Goal: Task Accomplishment & Management: Complete application form

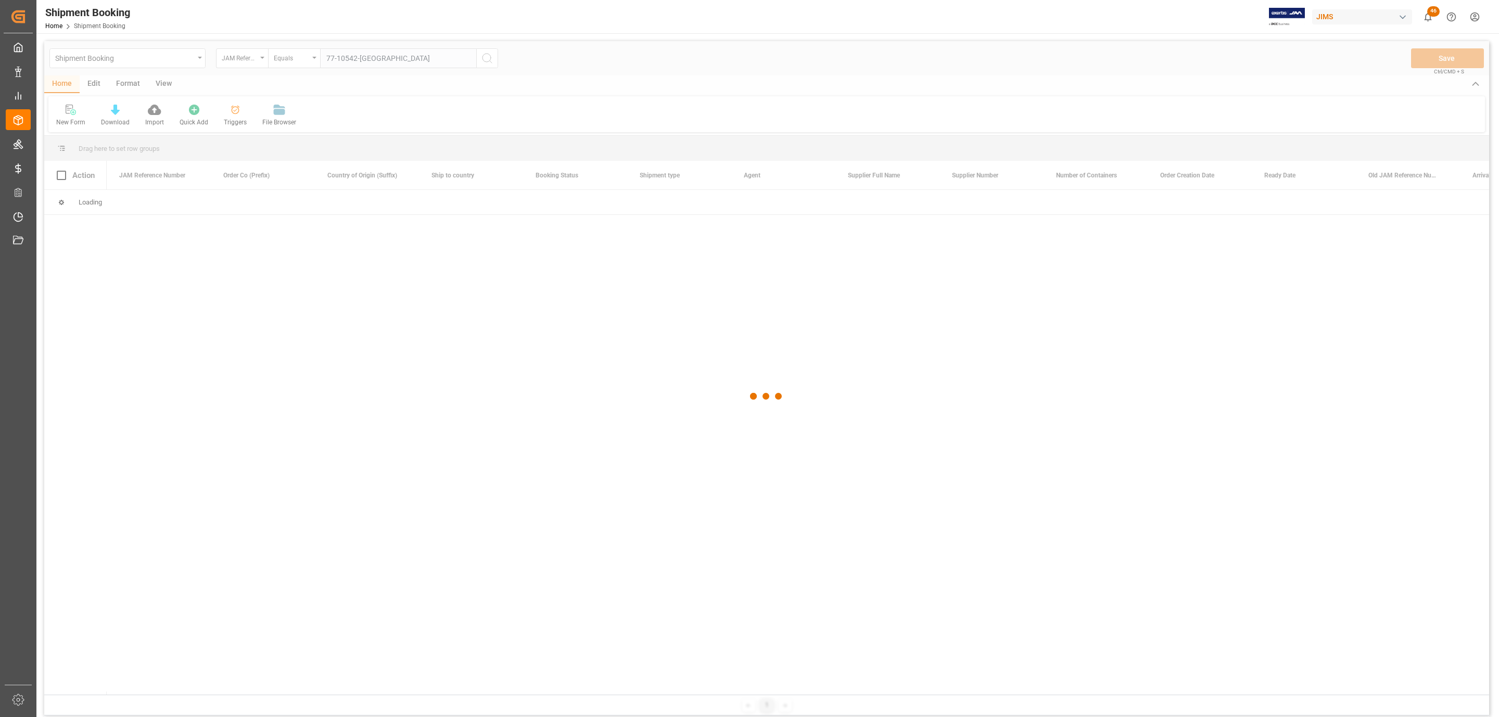
type input "77-10542-[GEOGRAPHIC_DATA]"
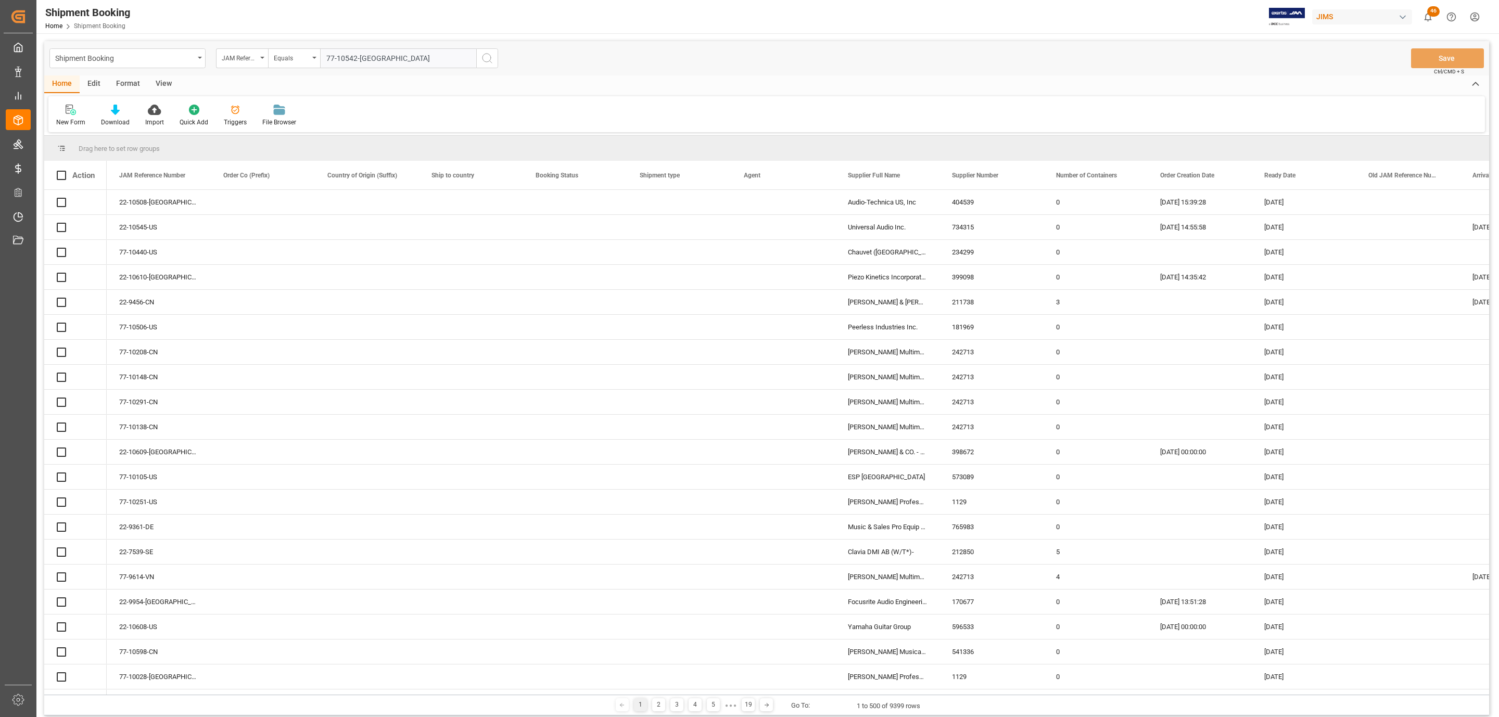
click at [488, 58] on icon "search button" at bounding box center [487, 58] width 12 height 12
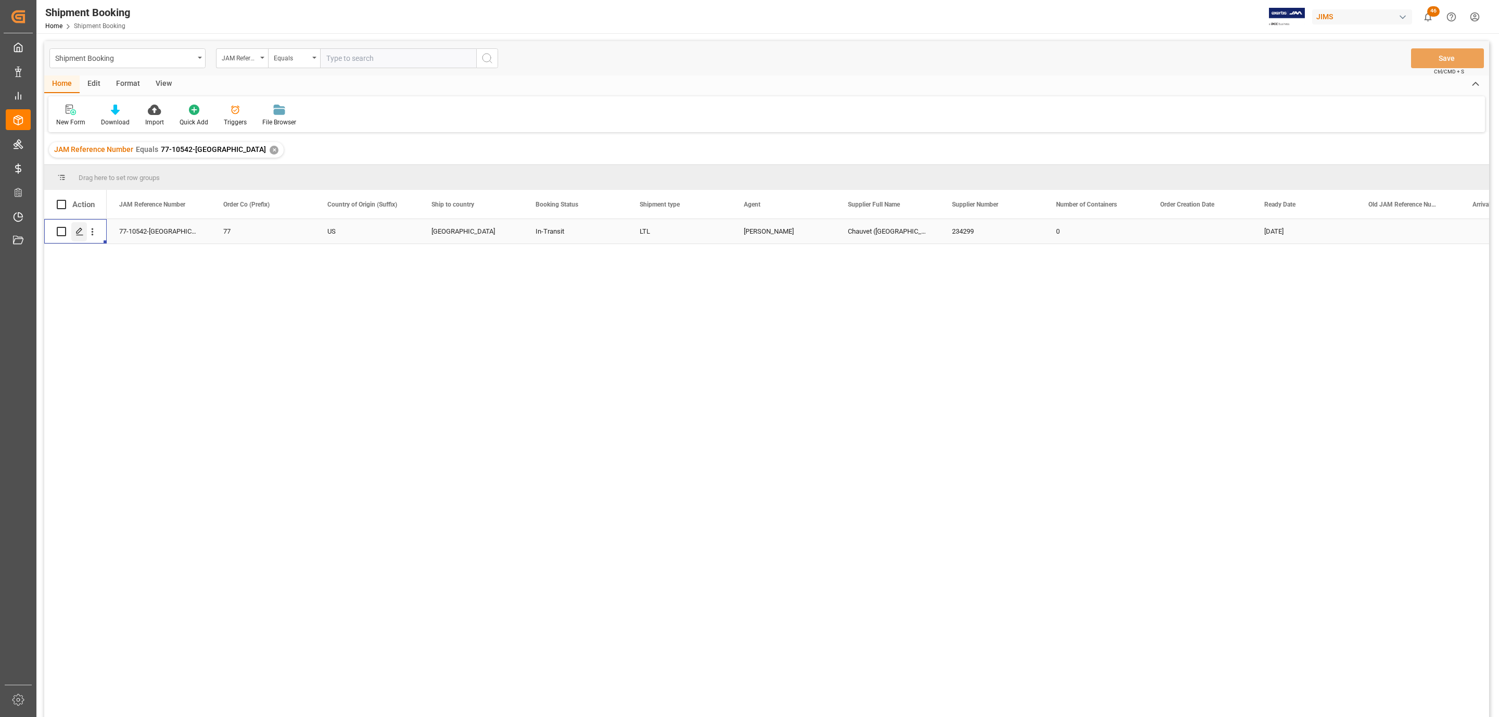
click at [80, 232] on icon "Press SPACE to select this row." at bounding box center [79, 231] width 8 height 8
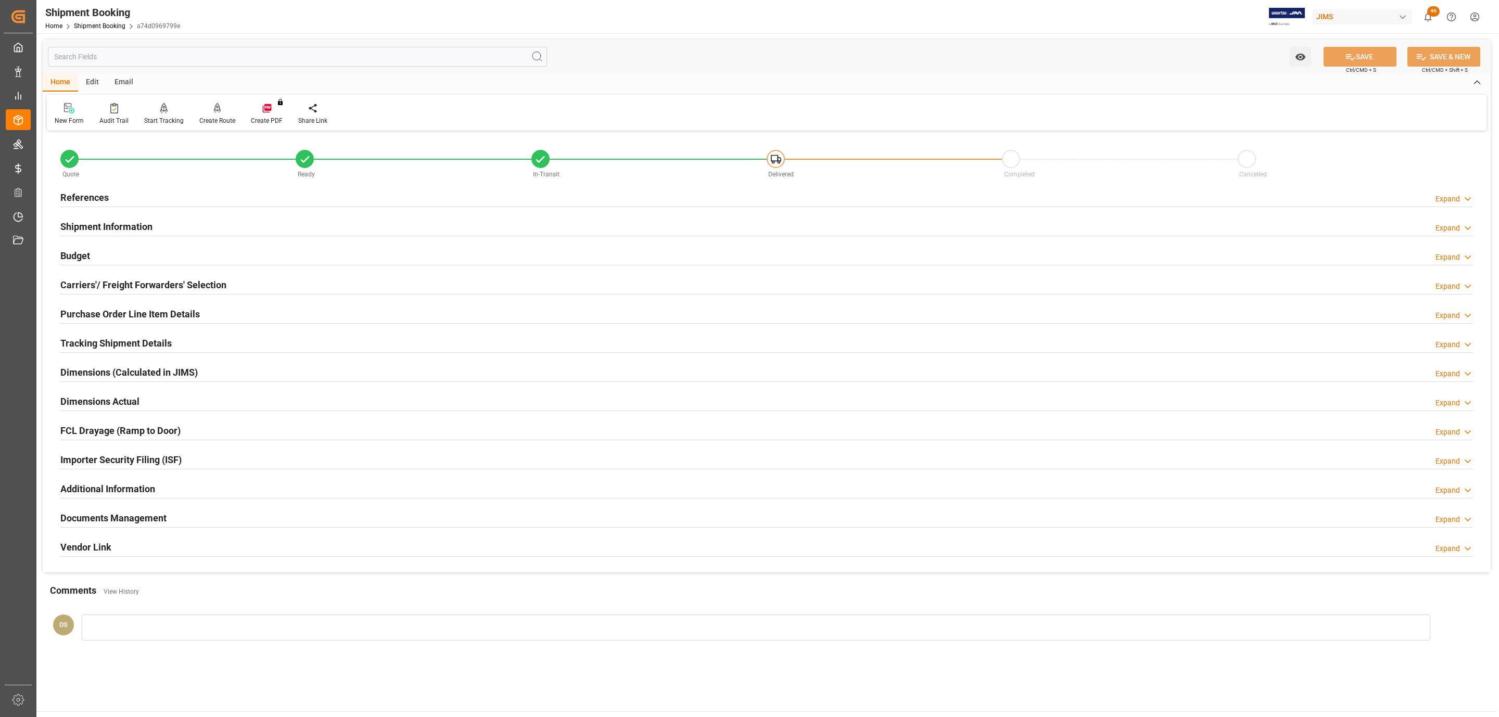
click at [116, 283] on h2 "Carriers'/ Freight Forwarders' Selection" at bounding box center [143, 285] width 166 height 14
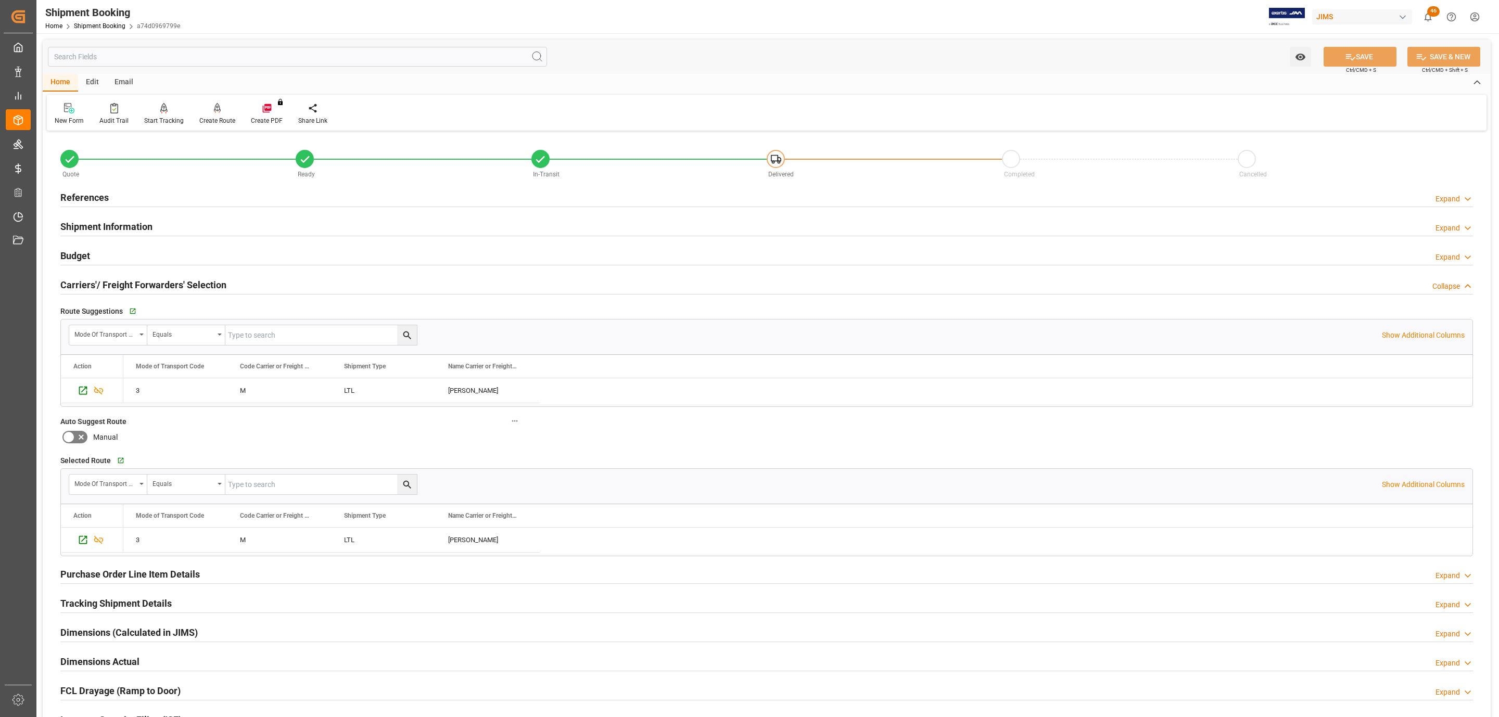
click at [114, 283] on h2 "Carriers'/ Freight Forwarders' Selection" at bounding box center [143, 285] width 166 height 14
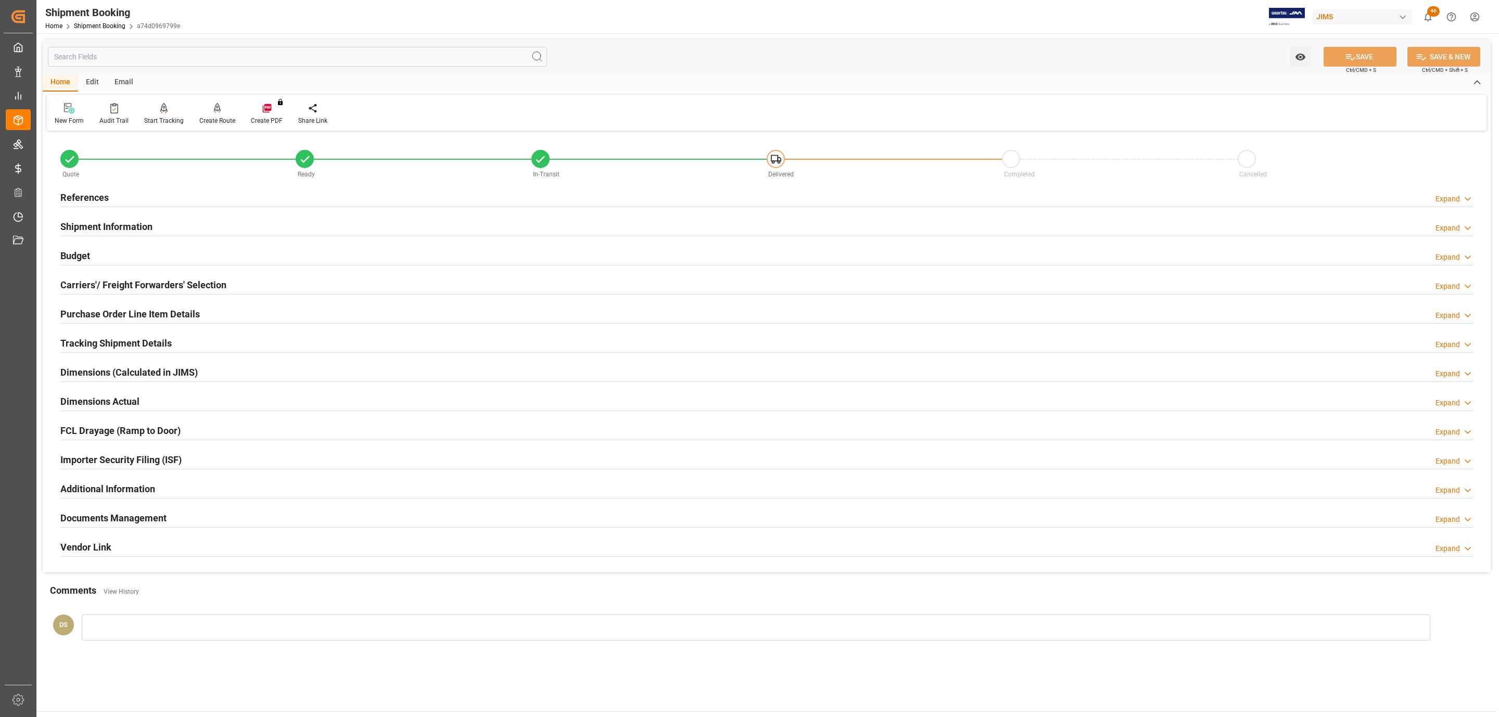
click at [93, 248] on div "Budget Expand" at bounding box center [766, 255] width 1413 height 20
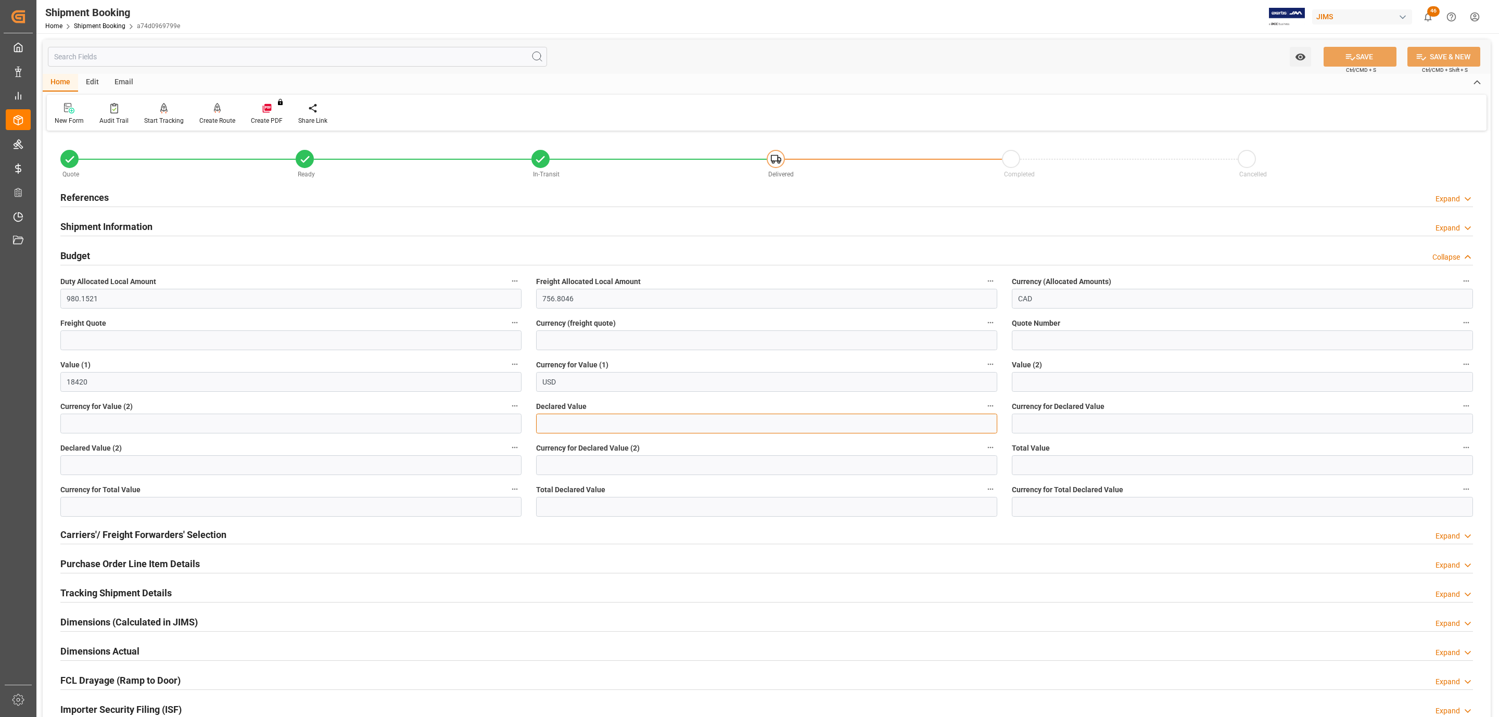
click at [568, 419] on input "text" at bounding box center [766, 424] width 461 height 20
type input "18978.00"
type input "usd"
click at [1345, 55] on icon at bounding box center [1350, 57] width 11 height 11
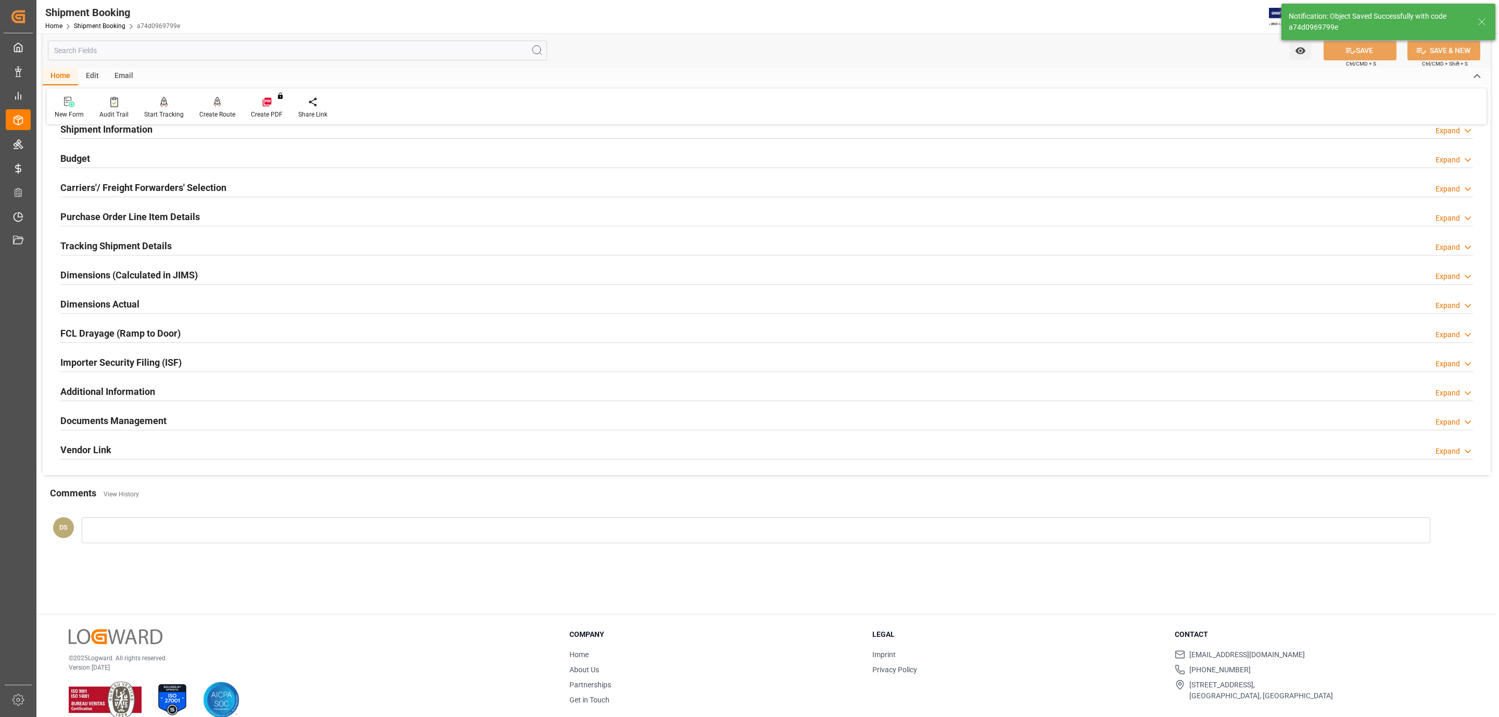
scroll to position [113, 0]
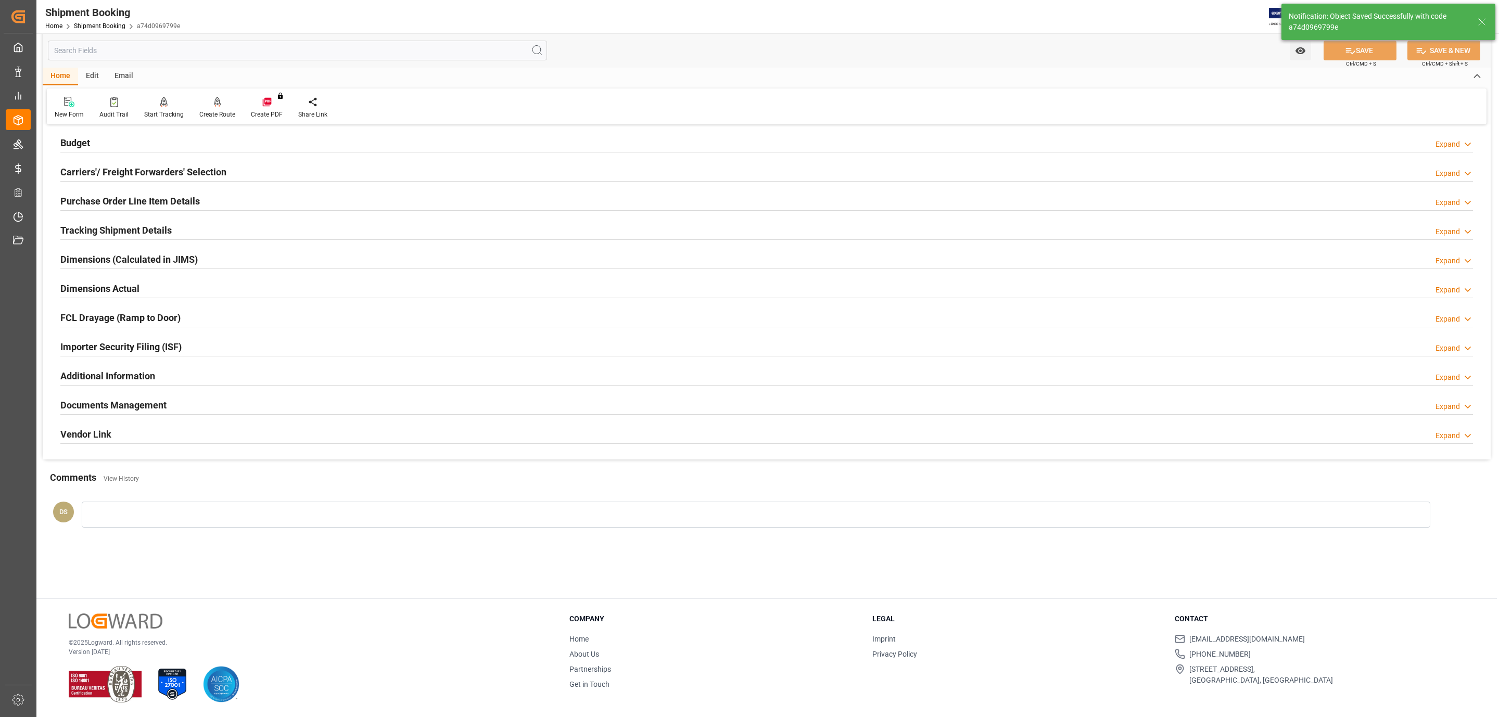
click at [155, 396] on div "Documents Management Expand" at bounding box center [766, 405] width 1427 height 29
click at [153, 396] on div "Documents Management Expand" at bounding box center [766, 405] width 1427 height 29
click at [151, 403] on h2 "Documents Management" at bounding box center [113, 405] width 106 height 14
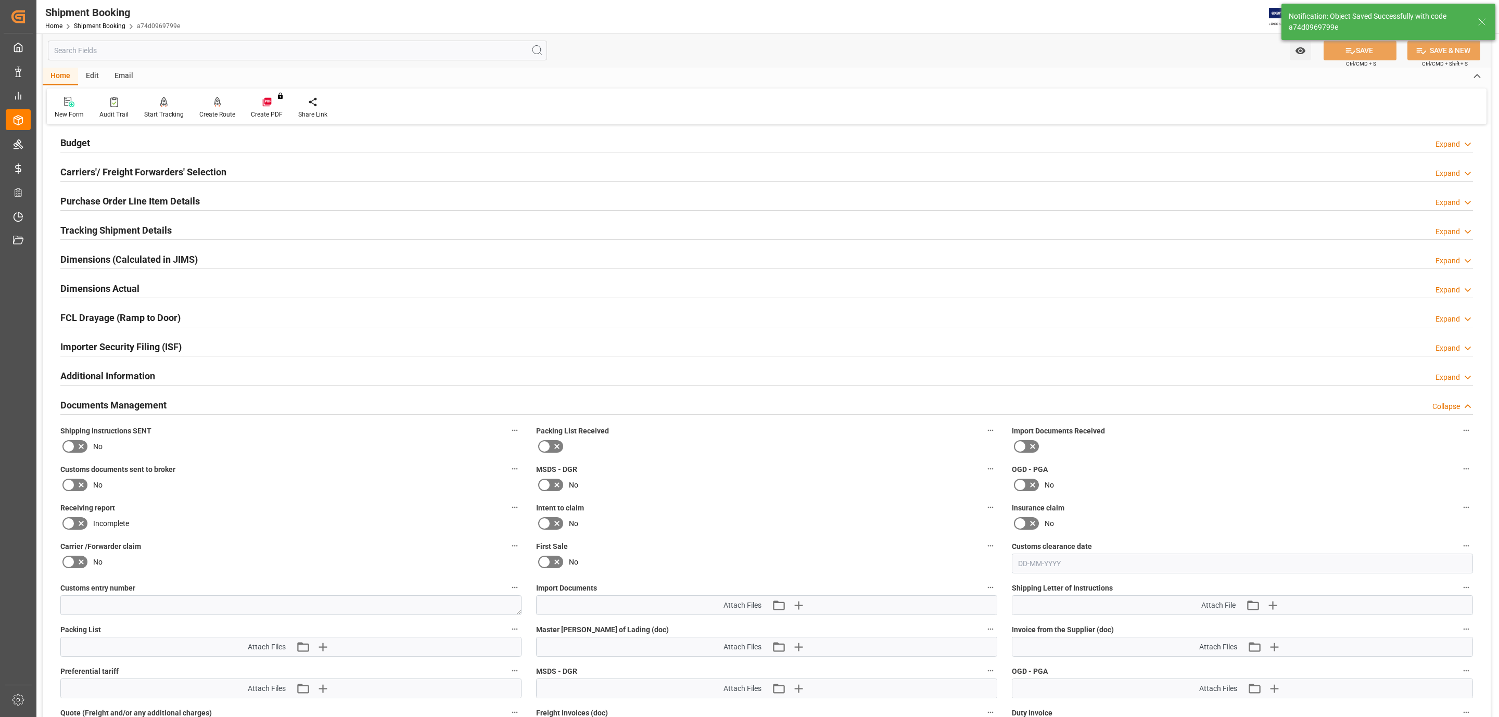
click at [72, 450] on icon at bounding box center [68, 446] width 12 height 12
click at [0, 0] on input "checkbox" at bounding box center [0, 0] width 0 height 0
click at [72, 486] on icon at bounding box center [68, 485] width 12 height 12
click at [0, 0] on input "checkbox" at bounding box center [0, 0] width 0 height 0
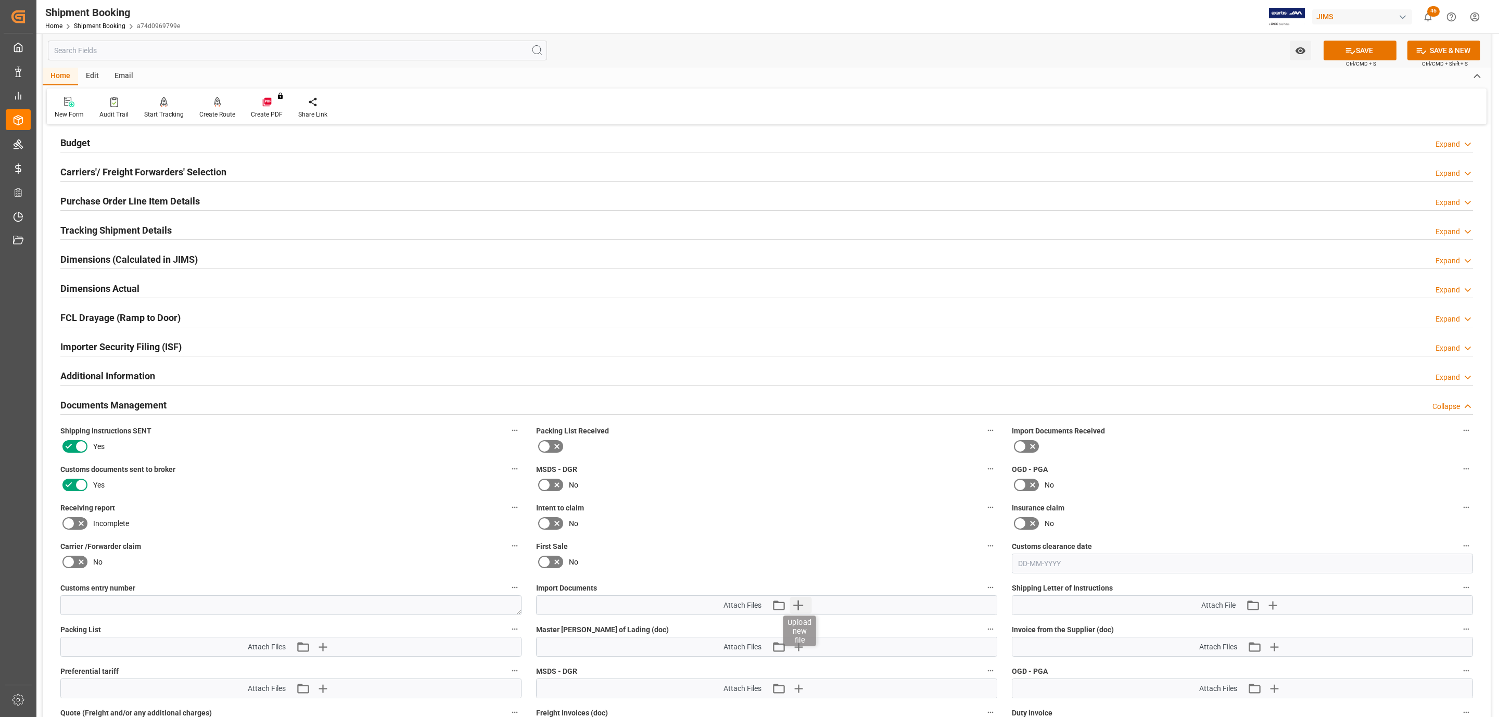
click at [803, 605] on icon "button" at bounding box center [798, 605] width 17 height 17
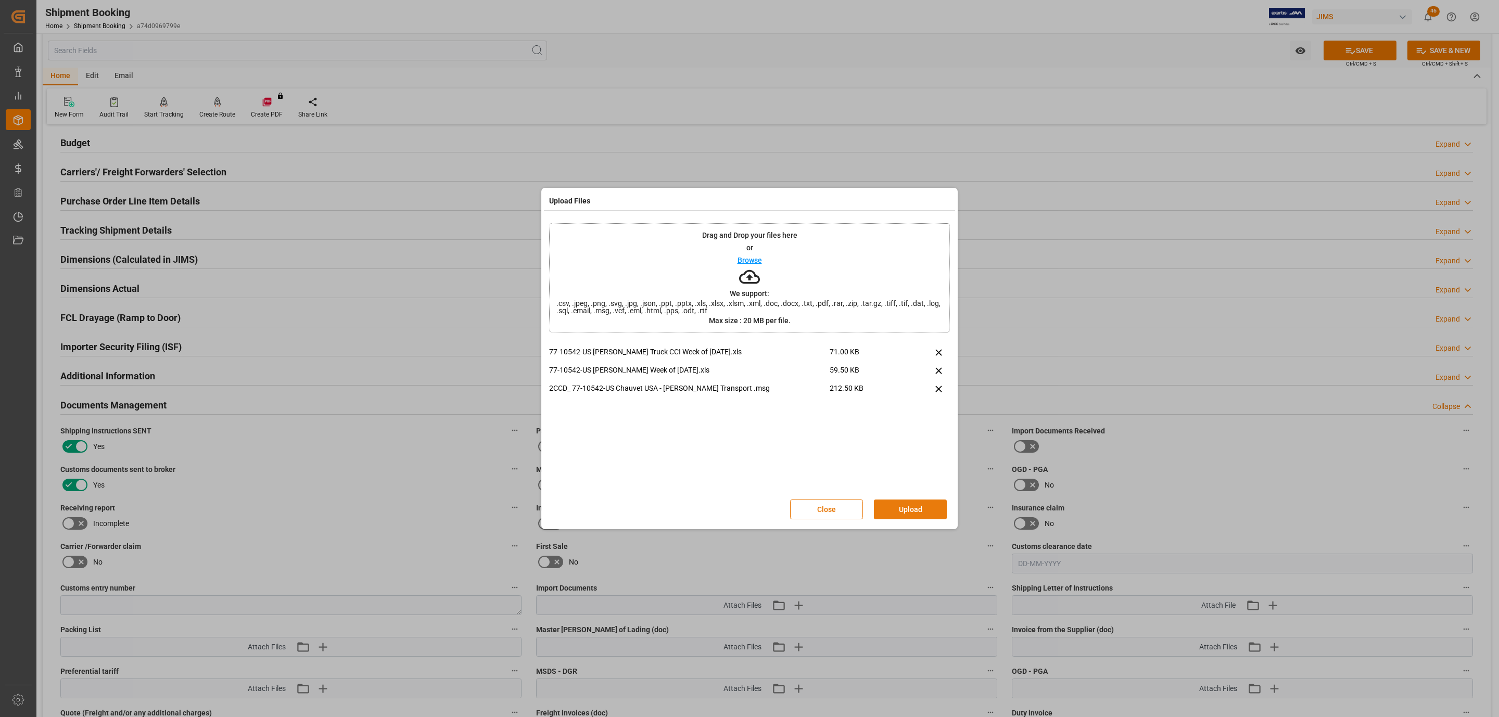
click at [922, 508] on button "Upload" at bounding box center [910, 510] width 73 height 20
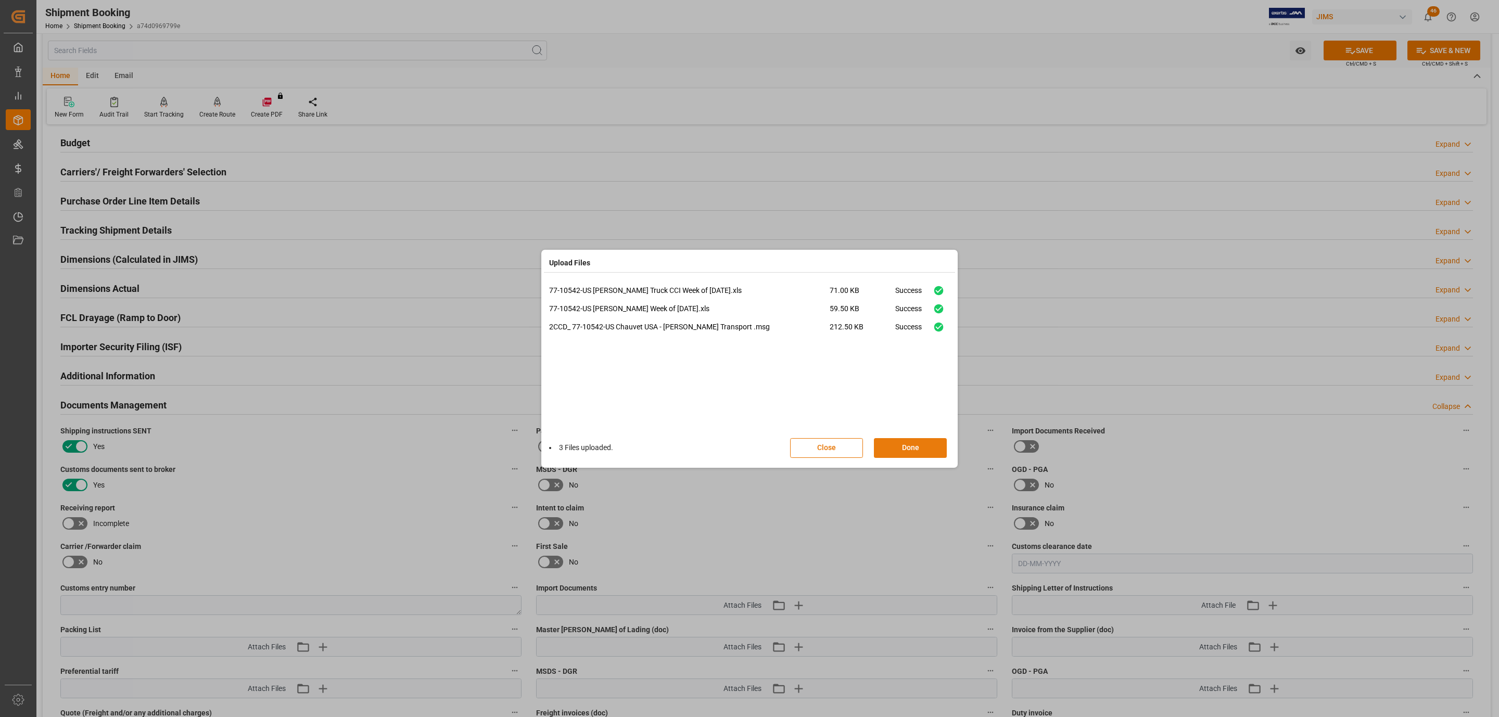
click at [878, 445] on button "Done" at bounding box center [910, 448] width 73 height 20
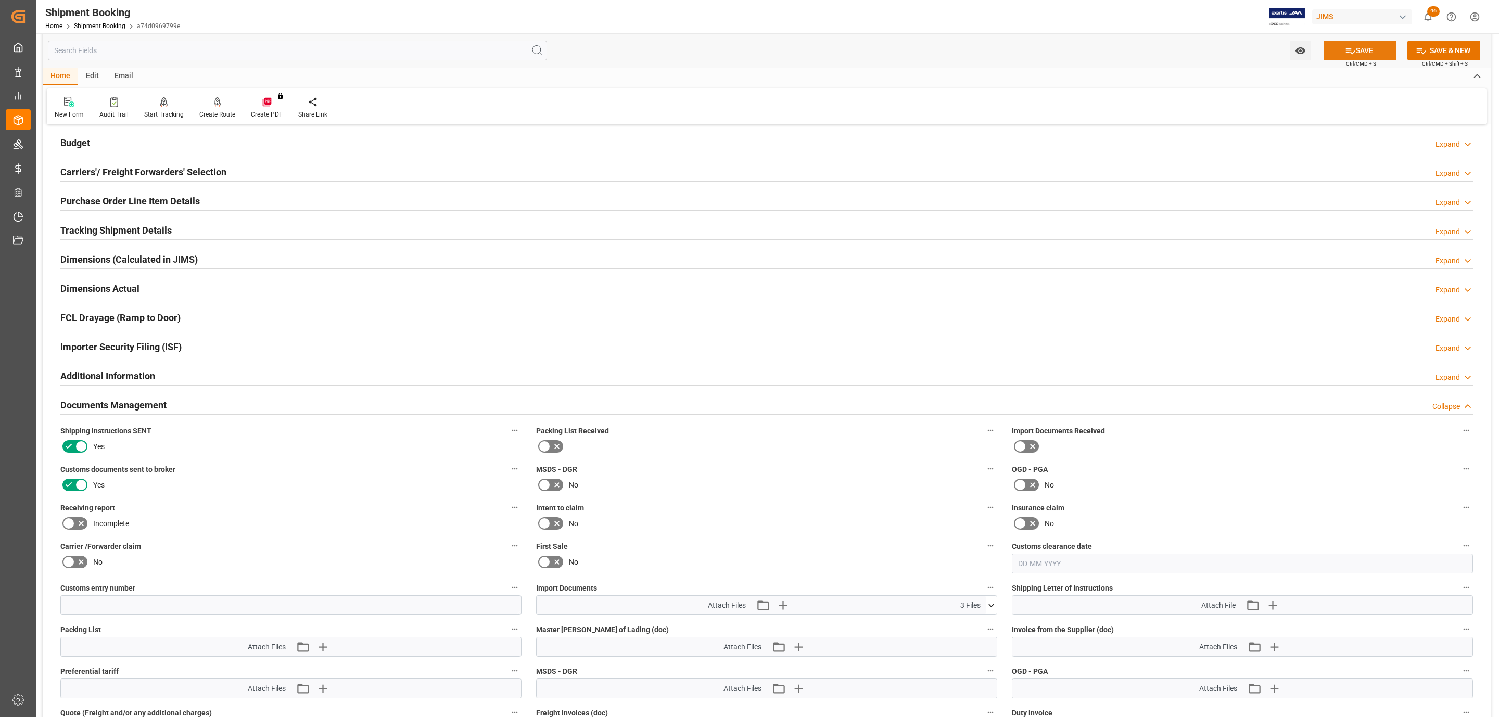
click at [1345, 56] on button "SAVE" at bounding box center [1360, 51] width 73 height 20
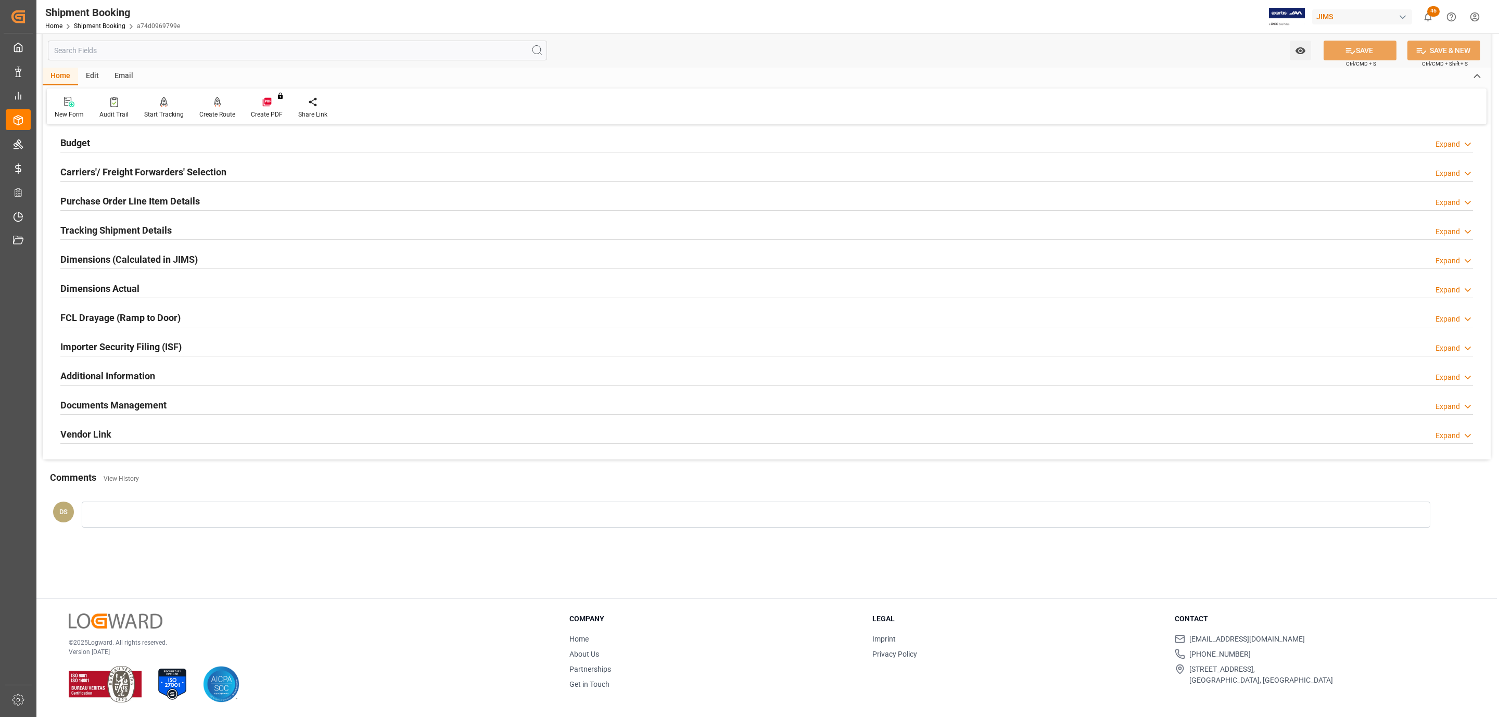
drag, startPoint x: 114, startPoint y: 406, endPoint x: 204, endPoint y: 411, distance: 89.7
click at [114, 406] on h2 "Documents Management" at bounding box center [113, 405] width 106 height 14
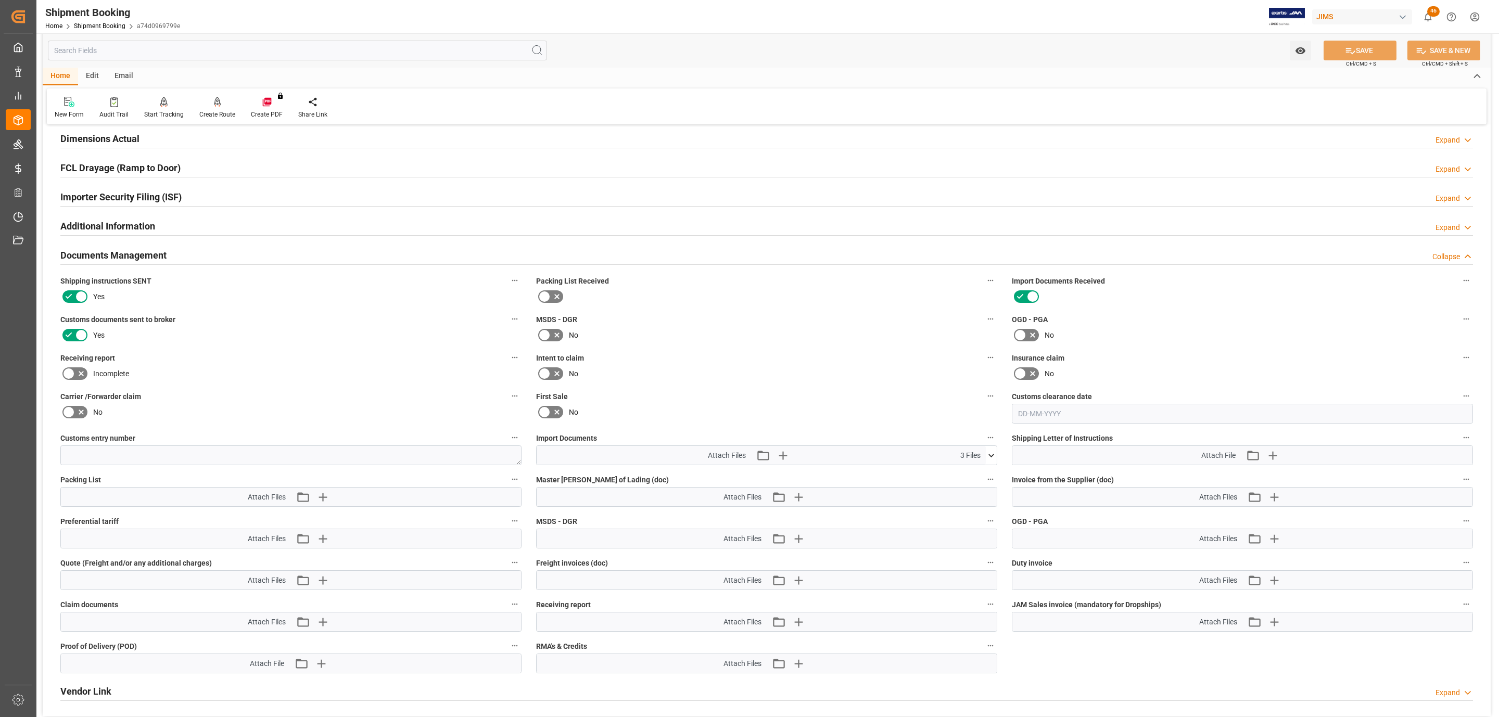
scroll to position [269, 0]
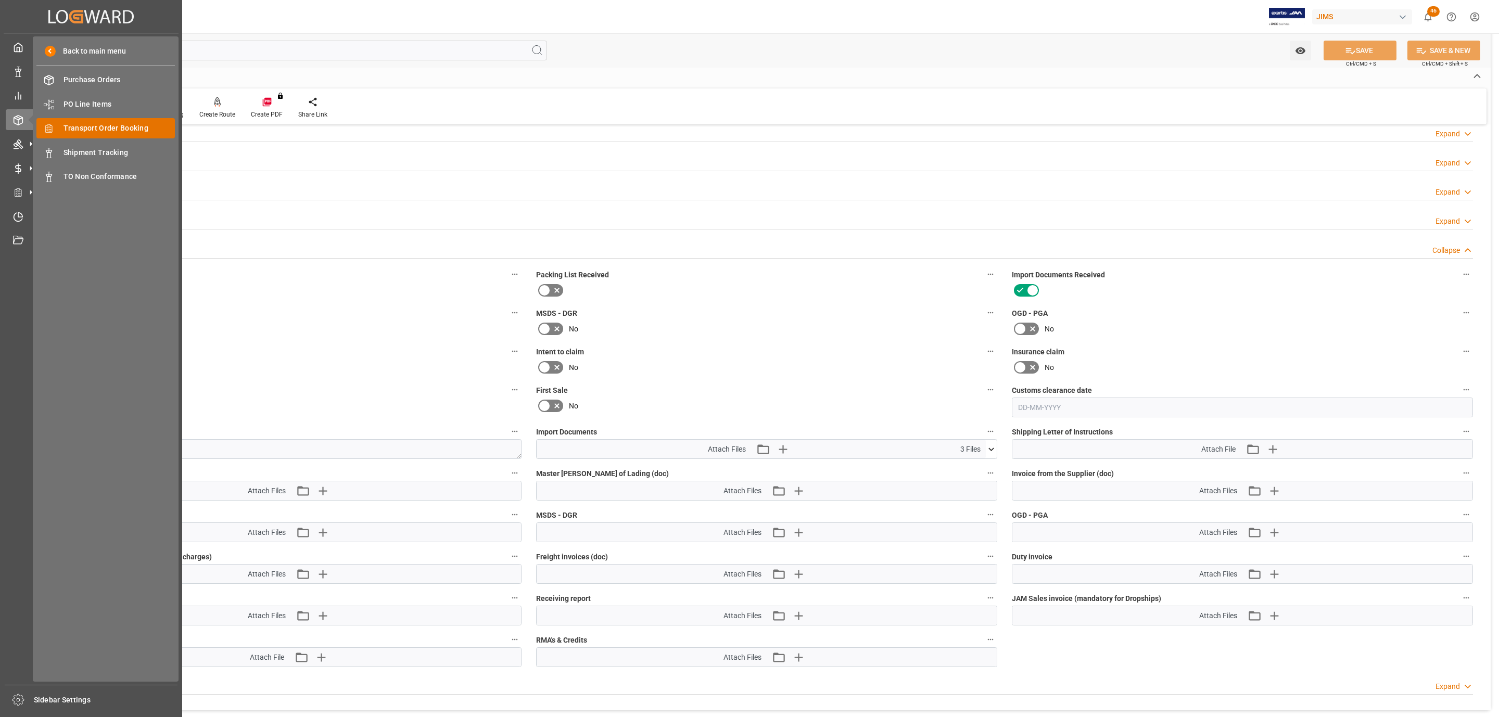
click at [124, 132] on span "Transport Order Booking" at bounding box center [120, 128] width 112 height 11
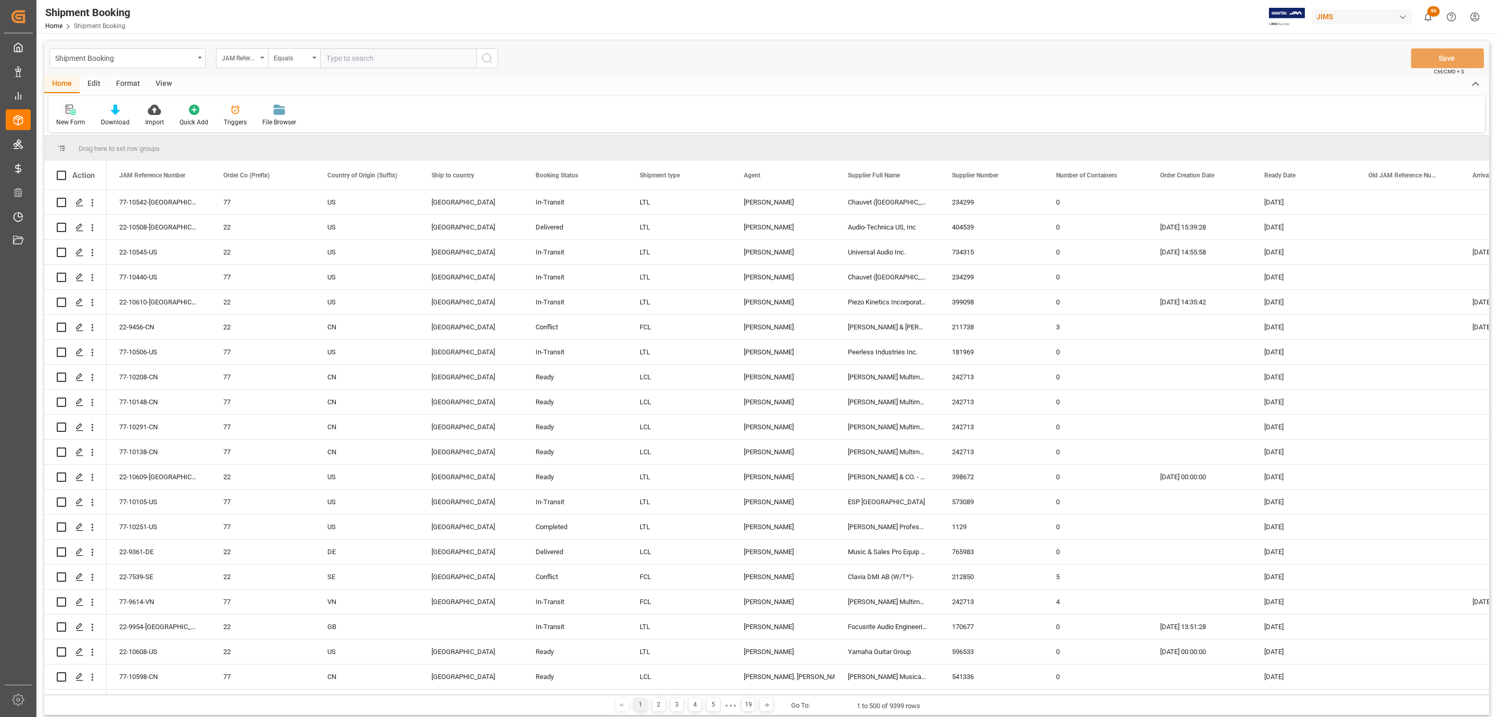
click at [66, 106] on icon at bounding box center [71, 110] width 10 height 10
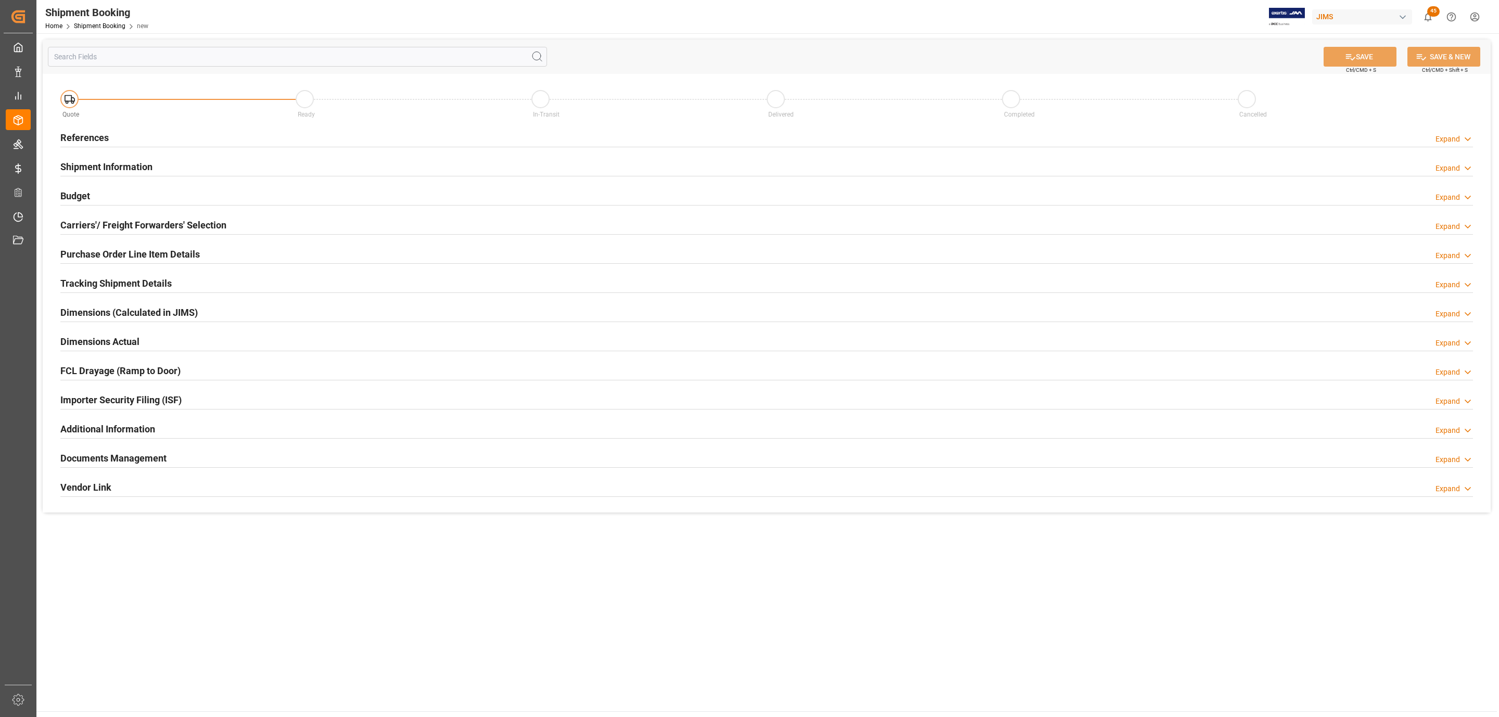
click at [104, 136] on h2 "References" at bounding box center [84, 138] width 48 height 14
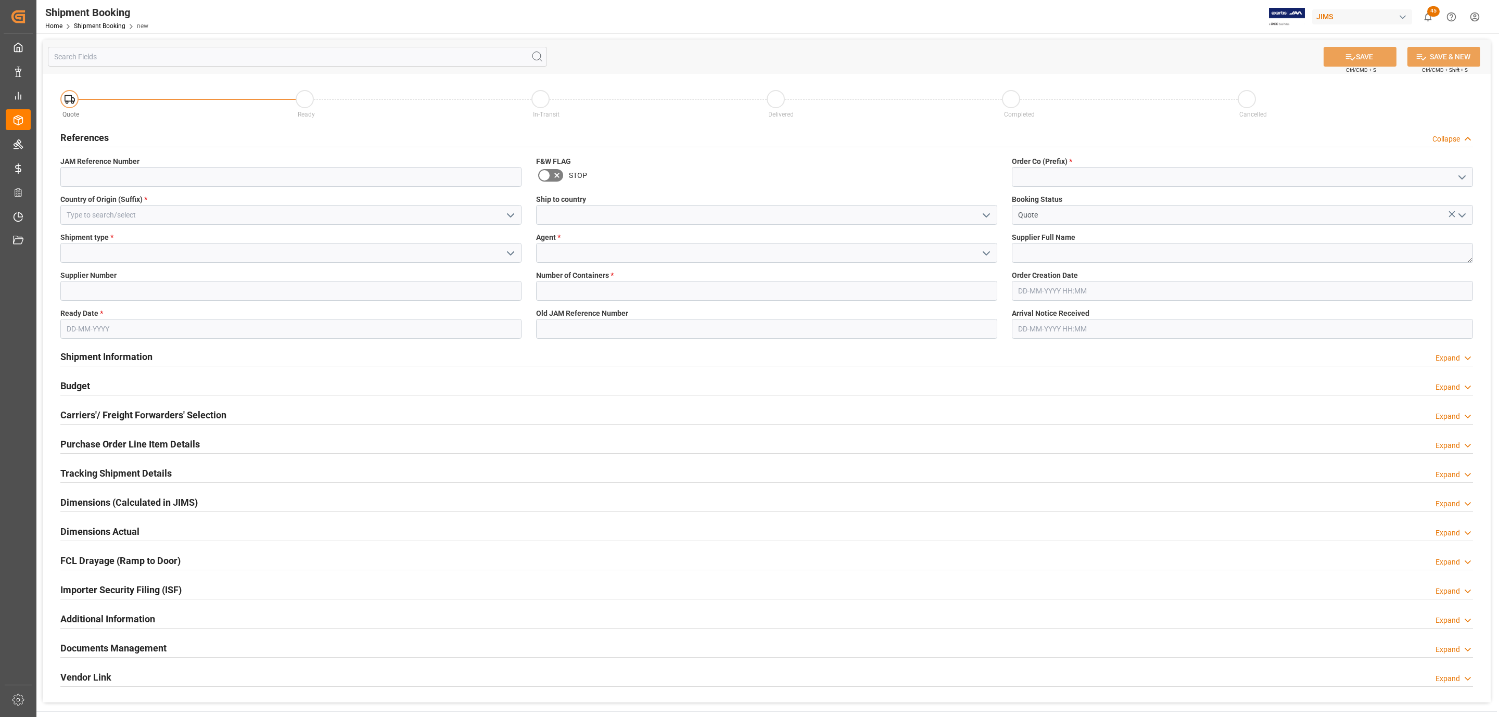
click at [1459, 173] on icon "open menu" at bounding box center [1462, 177] width 12 height 12
click at [1096, 213] on div "77" at bounding box center [1242, 223] width 460 height 23
type input "77"
click at [1051, 255] on textarea at bounding box center [1242, 253] width 461 height 20
type textarea "Cloud Electronics UK"
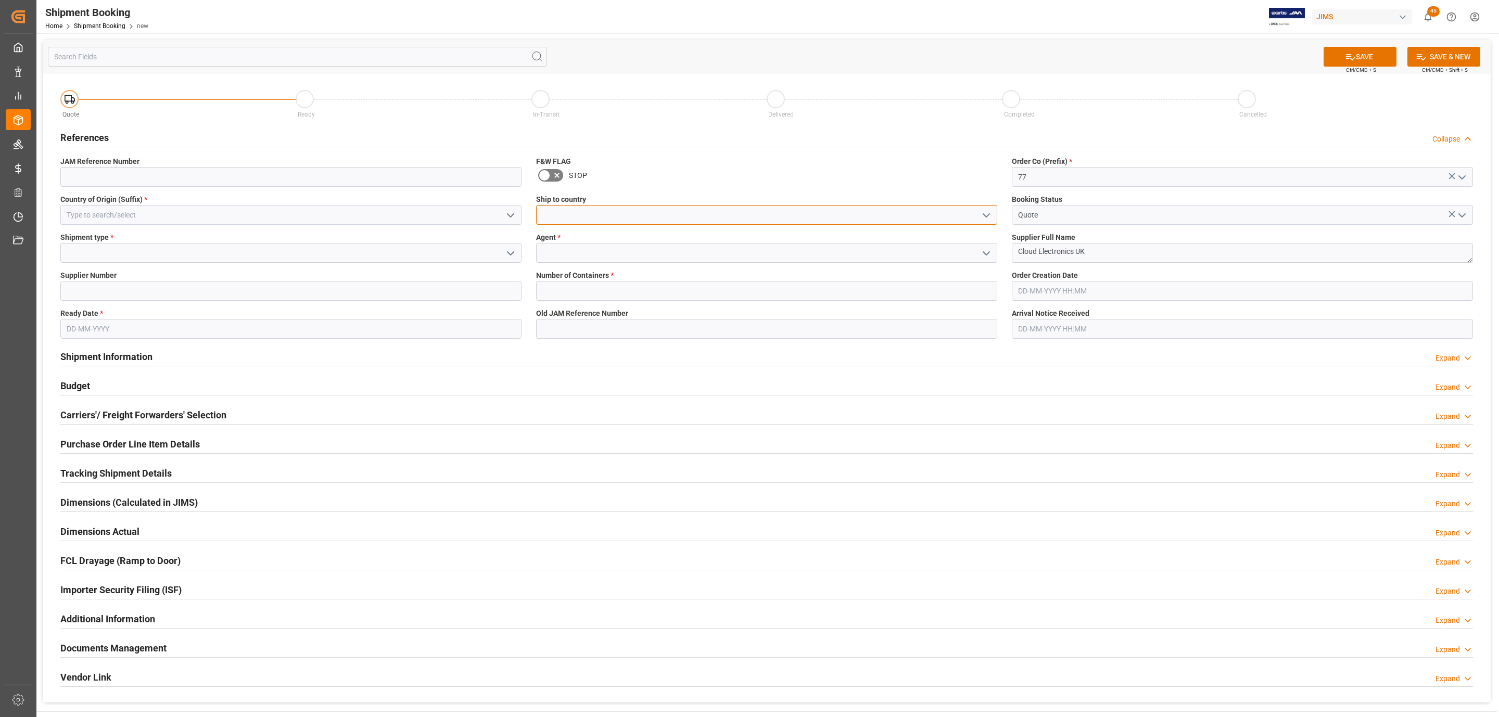
click at [984, 224] on input at bounding box center [766, 215] width 461 height 20
type input "[GEOGRAPHIC_DATA]"
click at [593, 247] on div "[GEOGRAPHIC_DATA]" at bounding box center [767, 237] width 460 height 23
click at [431, 217] on input "[GEOGRAPHIC_DATA]" at bounding box center [290, 215] width 461 height 20
drag, startPoint x: 301, startPoint y: 219, endPoint x: 50, endPoint y: 220, distance: 250.9
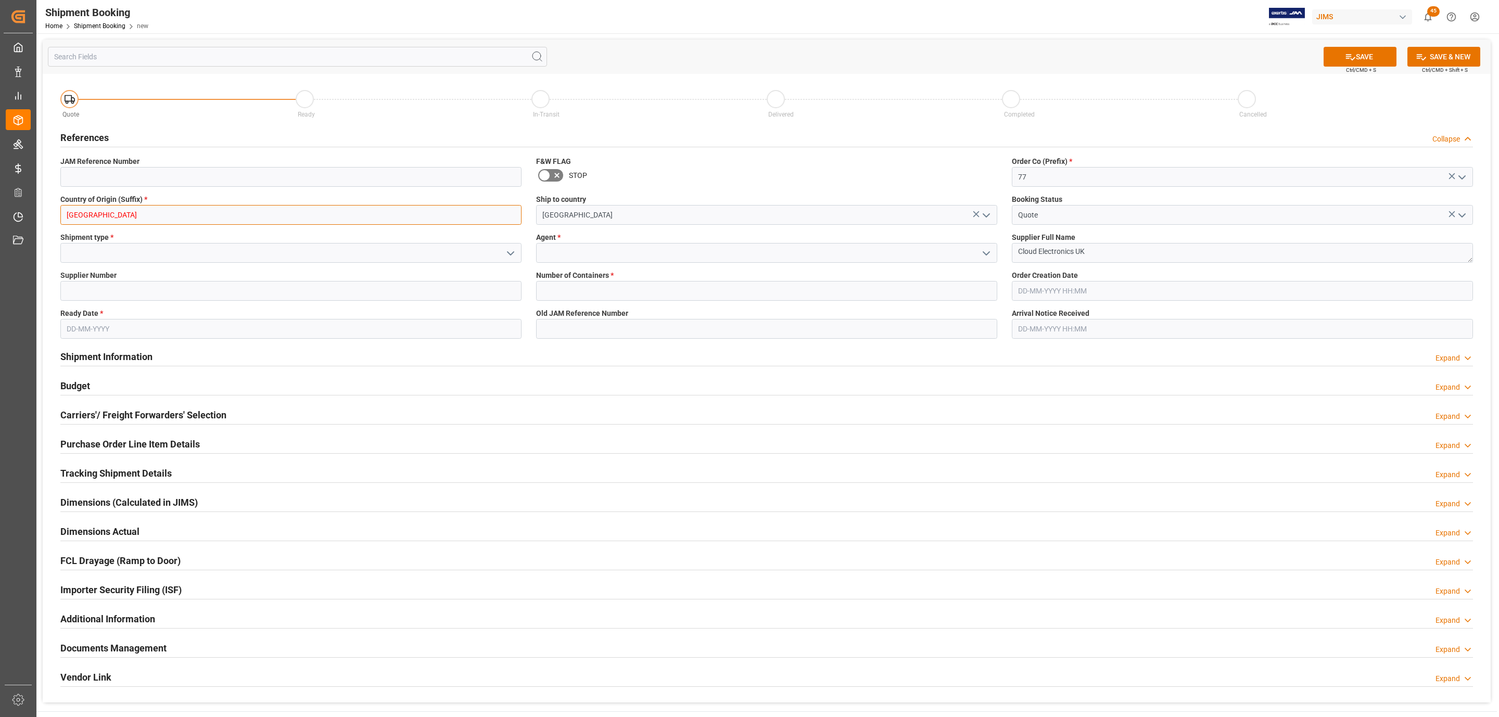
click at [50, 220] on div "Quote Ready In-Transit Delivered Completed Cancelled References Collapse JAM Re…" at bounding box center [767, 388] width 1448 height 629
click at [82, 229] on div "GB" at bounding box center [291, 237] width 460 height 23
type input "GB"
click at [514, 253] on icon "open menu" at bounding box center [510, 253] width 12 height 12
click at [120, 313] on div "LTL" at bounding box center [291, 322] width 460 height 23
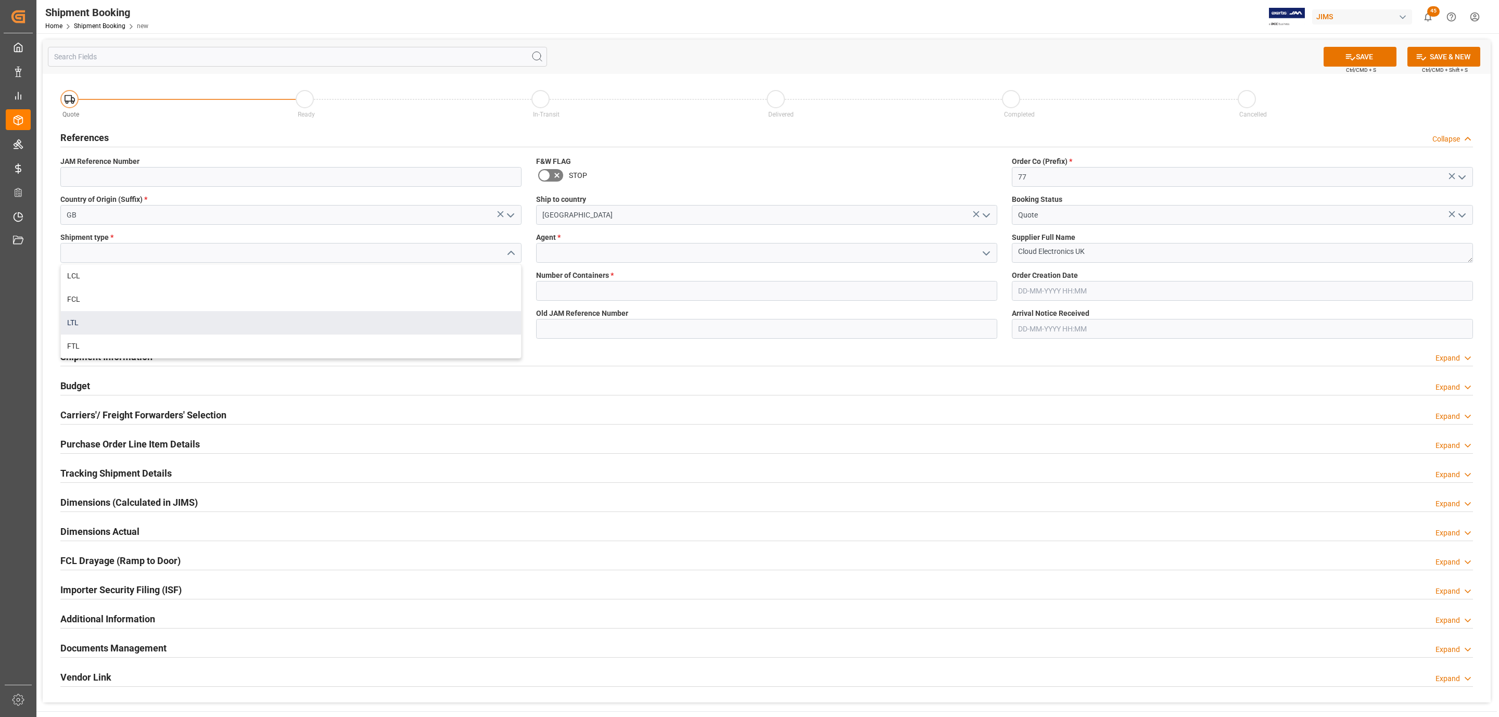
type input "LTL"
click at [100, 329] on input "text" at bounding box center [290, 329] width 461 height 20
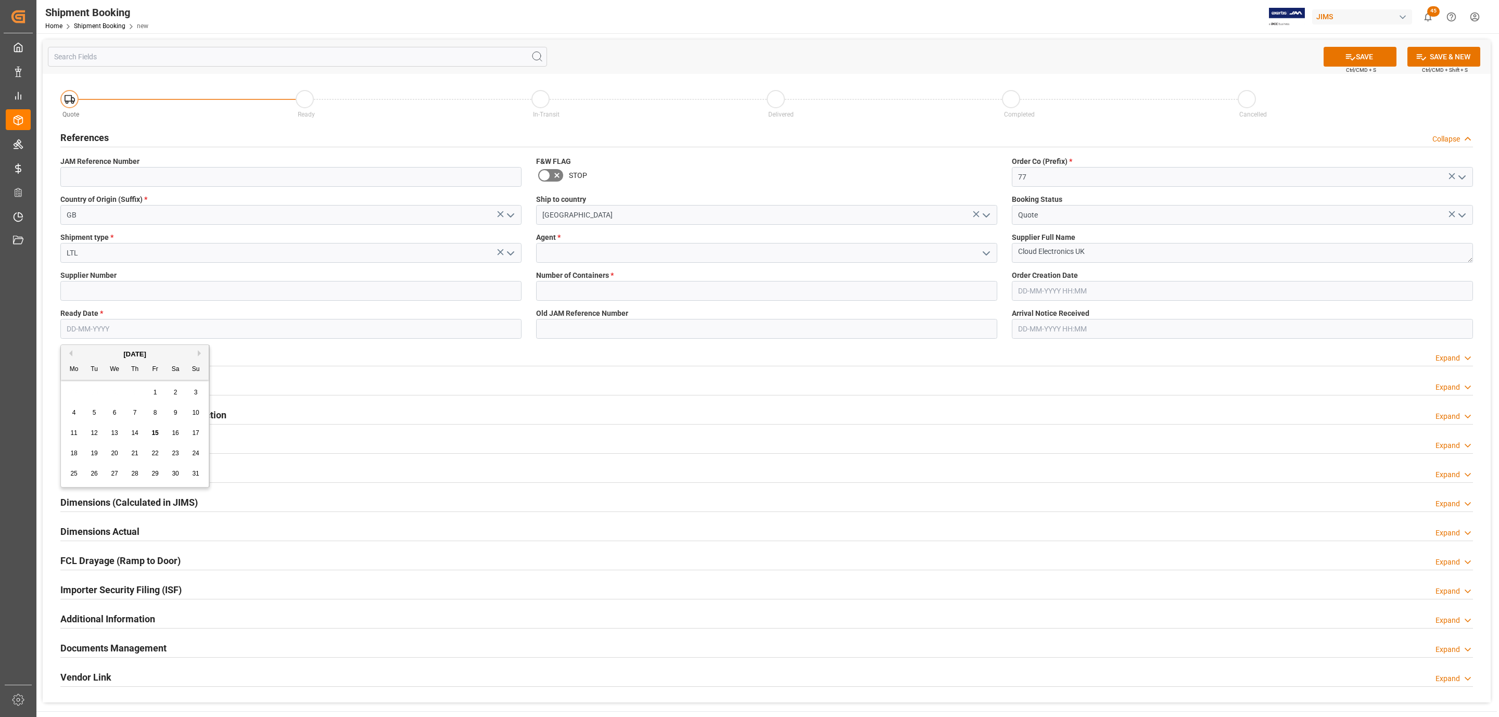
drag, startPoint x: 108, startPoint y: 383, endPoint x: 116, endPoint y: 392, distance: 12.3
click at [108, 383] on div "28 29 30 31 1 2 3" at bounding box center [135, 393] width 142 height 20
click at [156, 433] on span "15" at bounding box center [154, 432] width 7 height 7
type input "[DATE]"
click at [982, 250] on icon "open menu" at bounding box center [986, 253] width 12 height 12
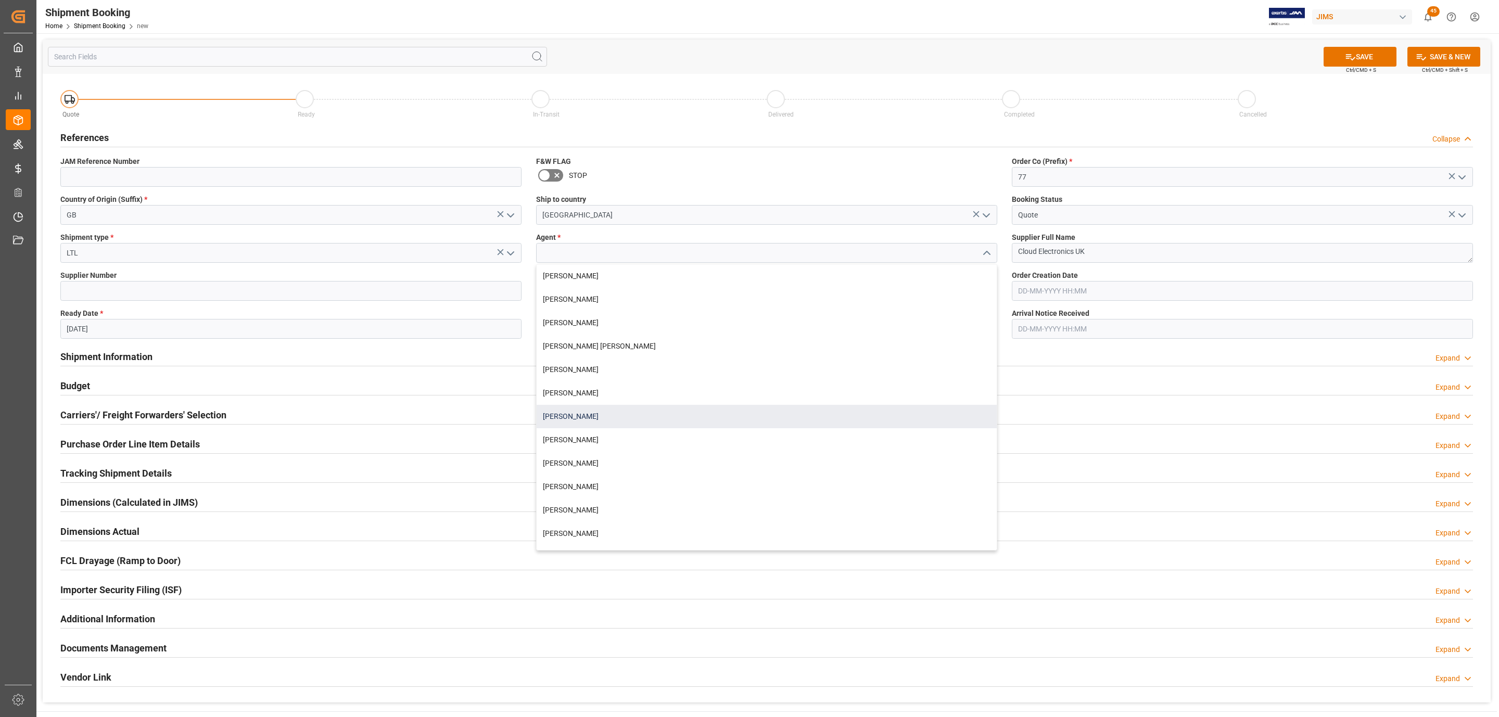
click at [579, 410] on div "[PERSON_NAME]" at bounding box center [767, 416] width 460 height 23
type input "[PERSON_NAME]"
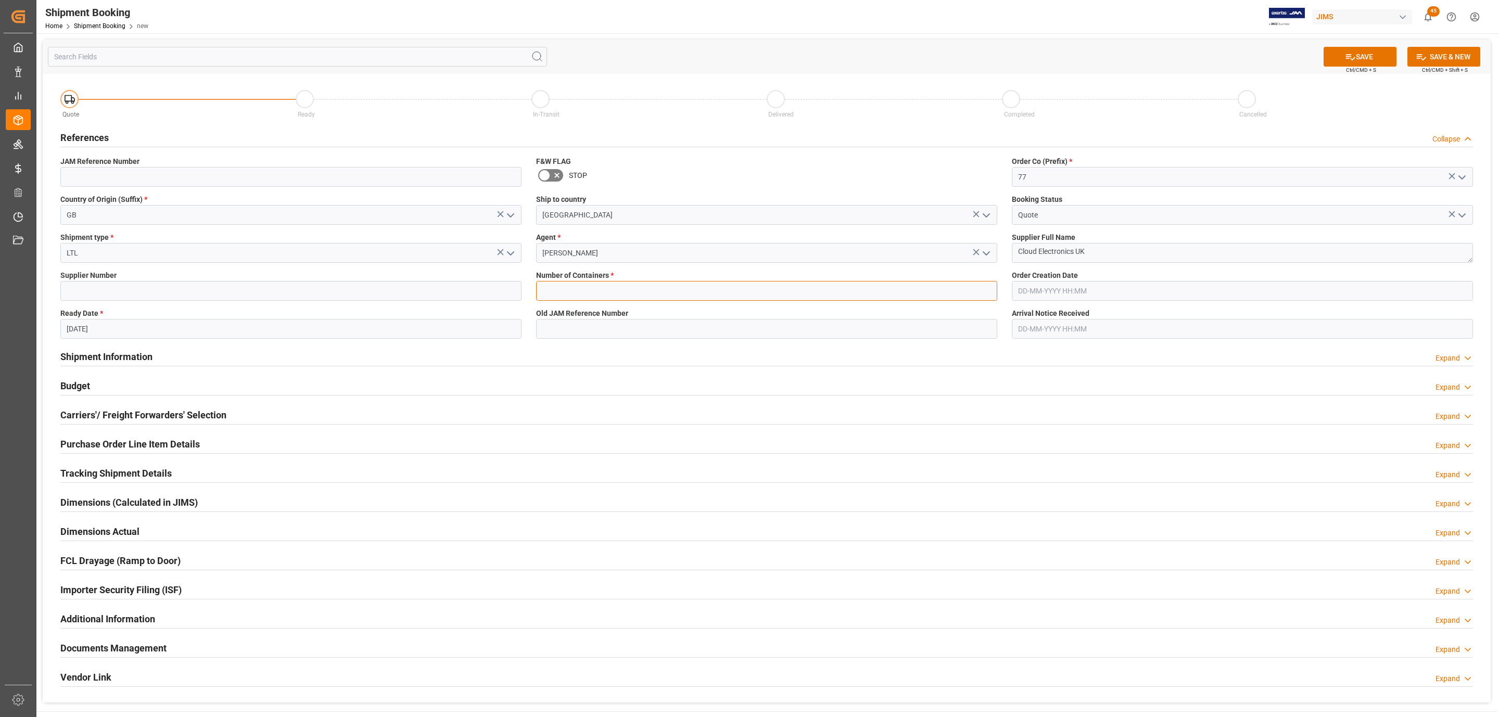
click at [561, 287] on input "text" at bounding box center [766, 291] width 461 height 20
type input "0"
click at [1360, 52] on button "SAVE" at bounding box center [1360, 57] width 73 height 20
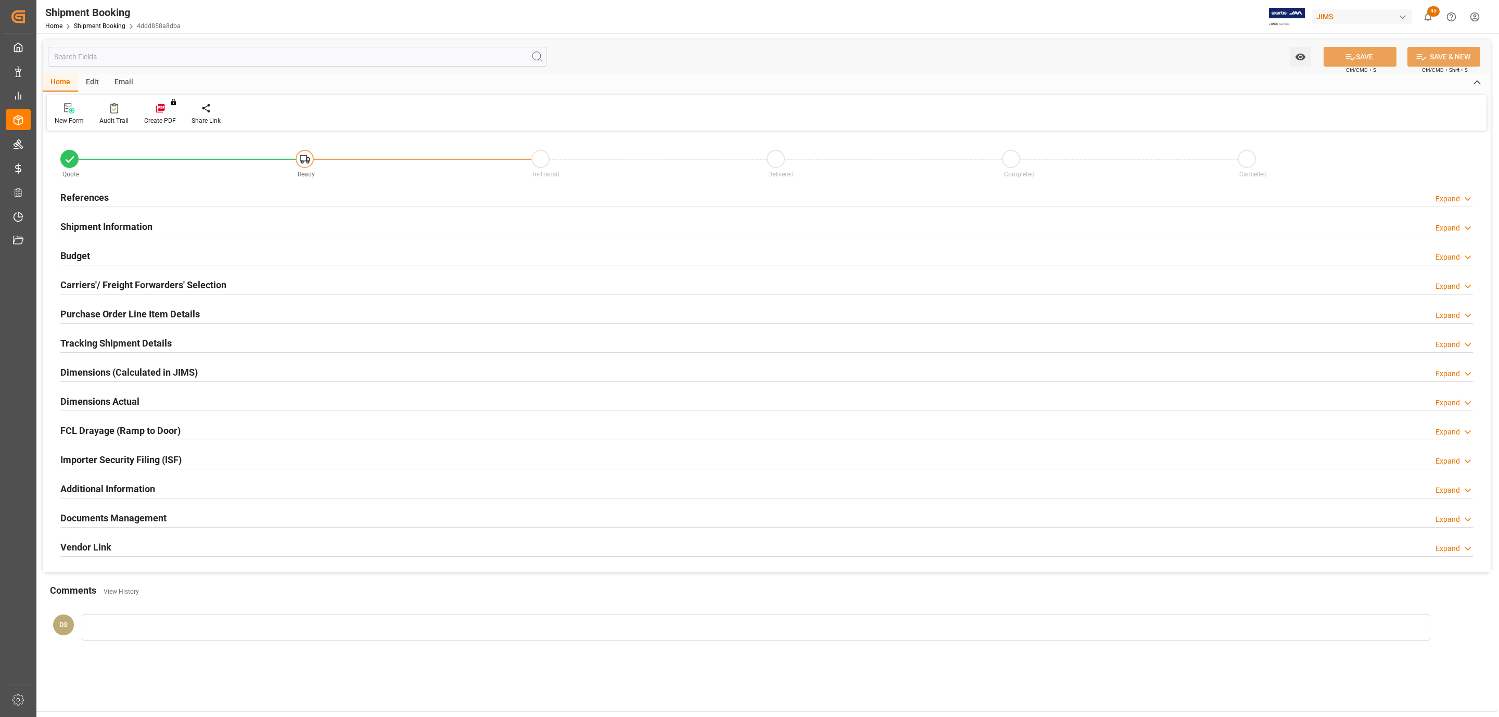
type input "0"
type input "[DATE]"
click at [115, 197] on div "References Expand" at bounding box center [766, 197] width 1413 height 20
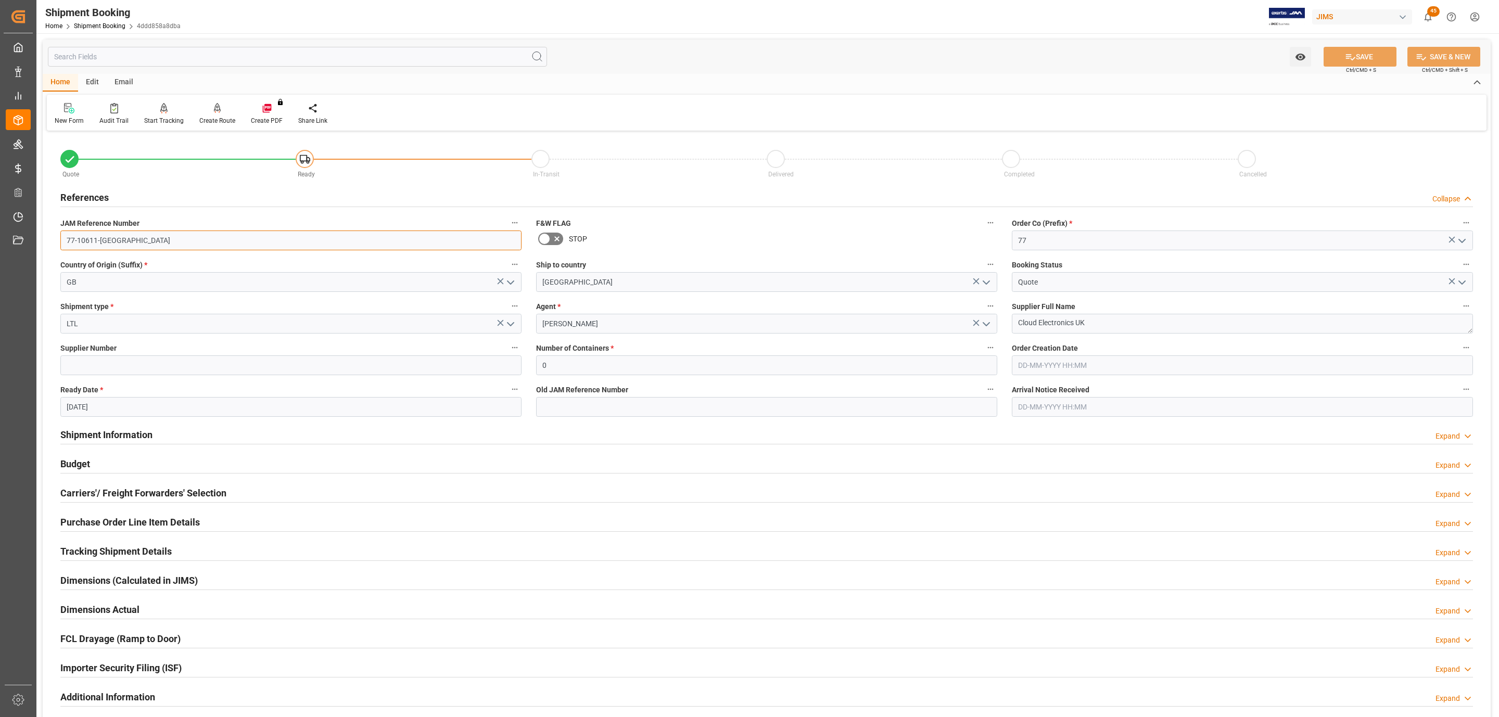
click at [108, 237] on input "77-10611-GB" at bounding box center [290, 241] width 461 height 20
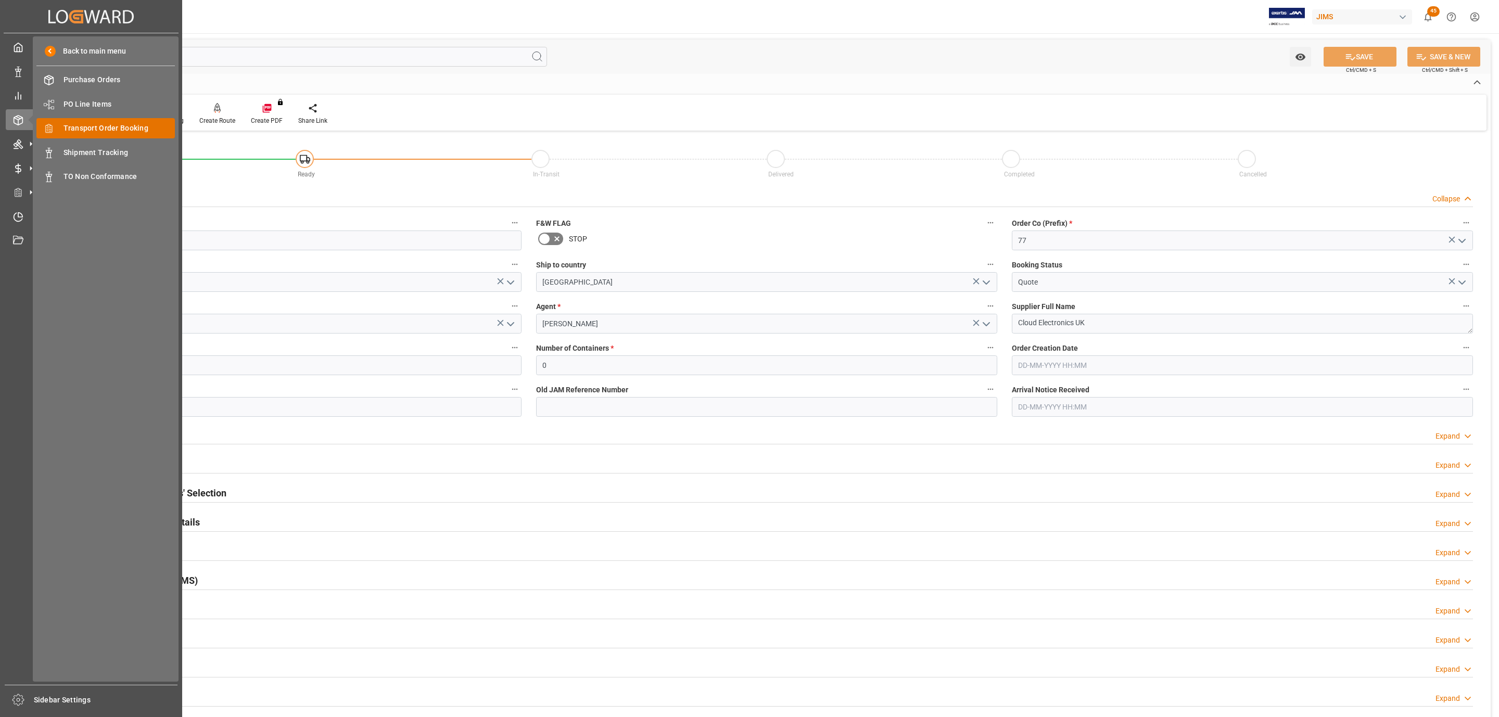
click at [106, 129] on span "Transport Order Booking" at bounding box center [120, 128] width 112 height 11
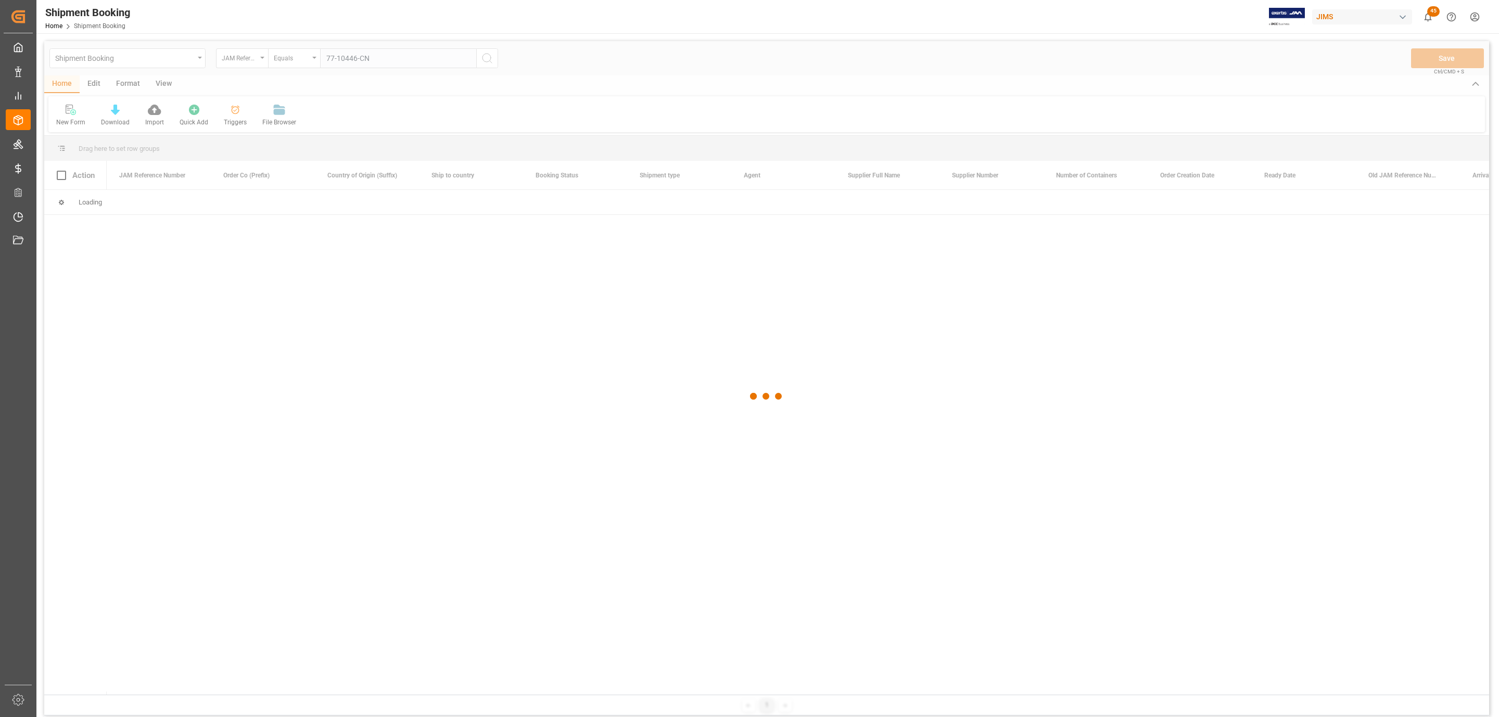
type input "77-10446-CN"
click at [488, 59] on div at bounding box center [766, 396] width 1445 height 711
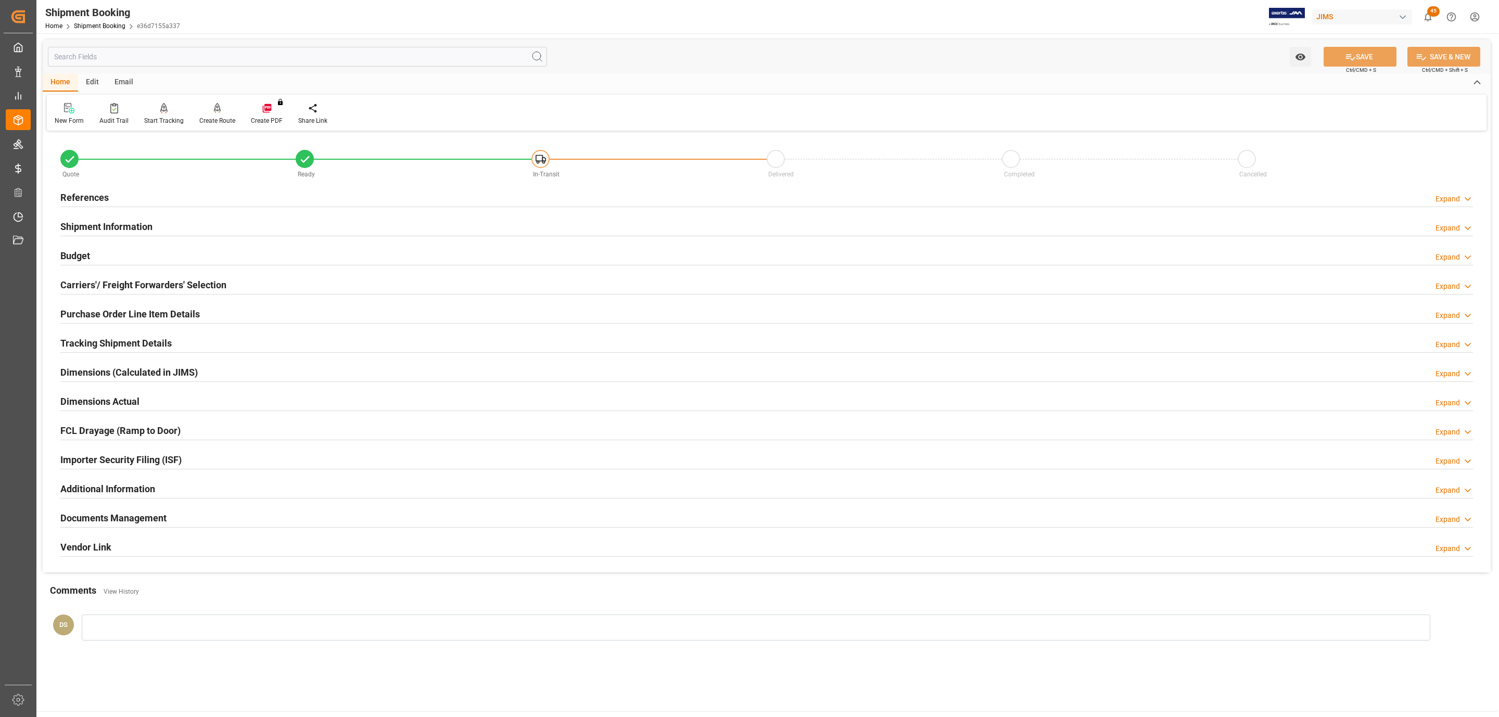
click at [143, 286] on h2 "Carriers'/ Freight Forwarders' Selection" at bounding box center [143, 285] width 166 height 14
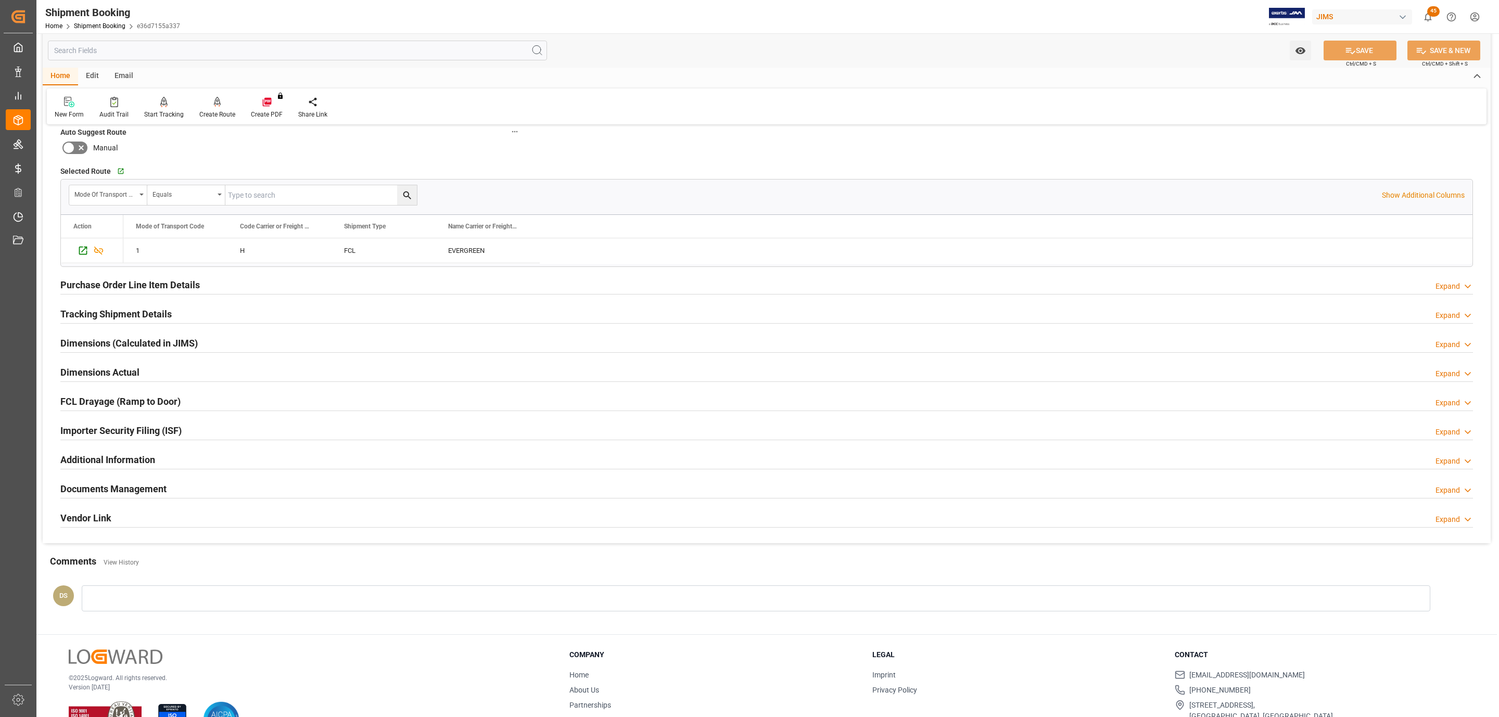
scroll to position [251, 0]
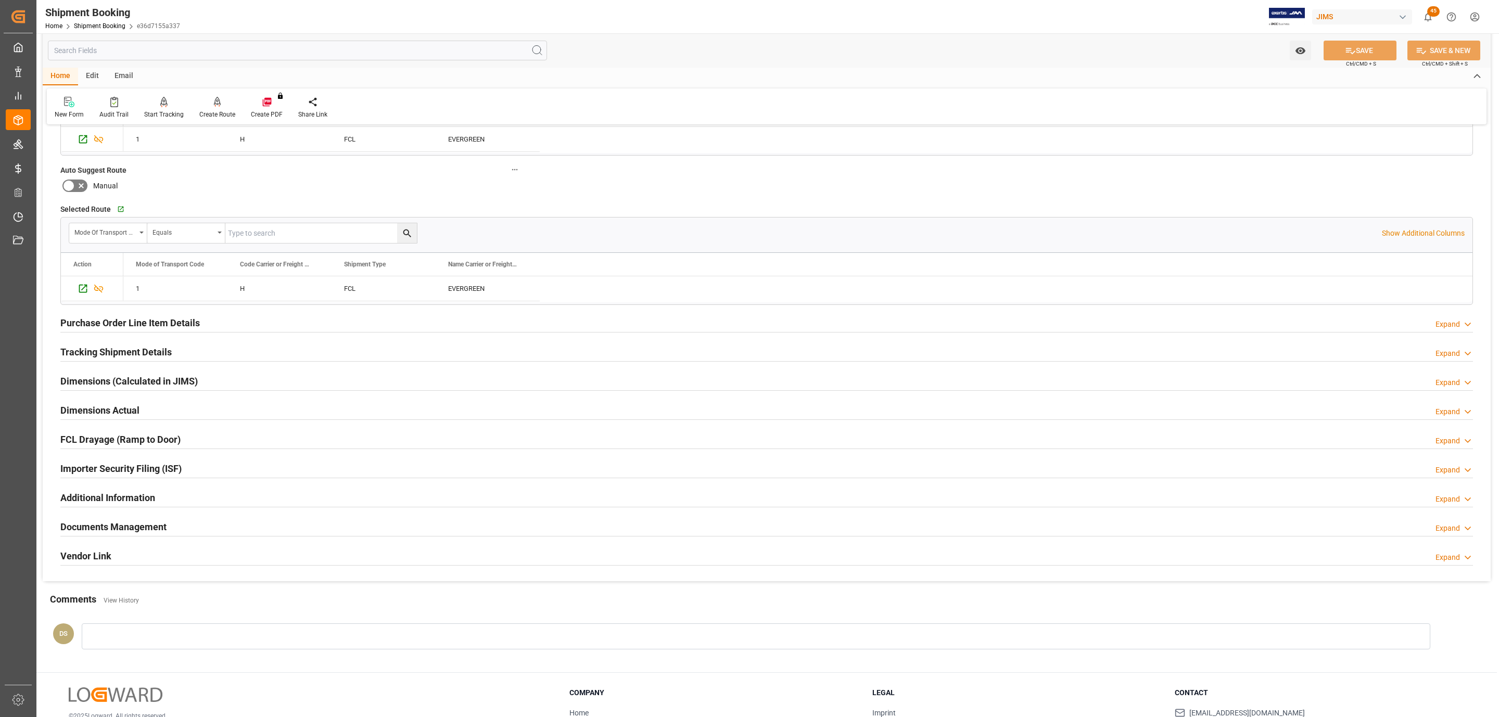
click at [200, 525] on div "Documents Management Expand" at bounding box center [766, 526] width 1413 height 20
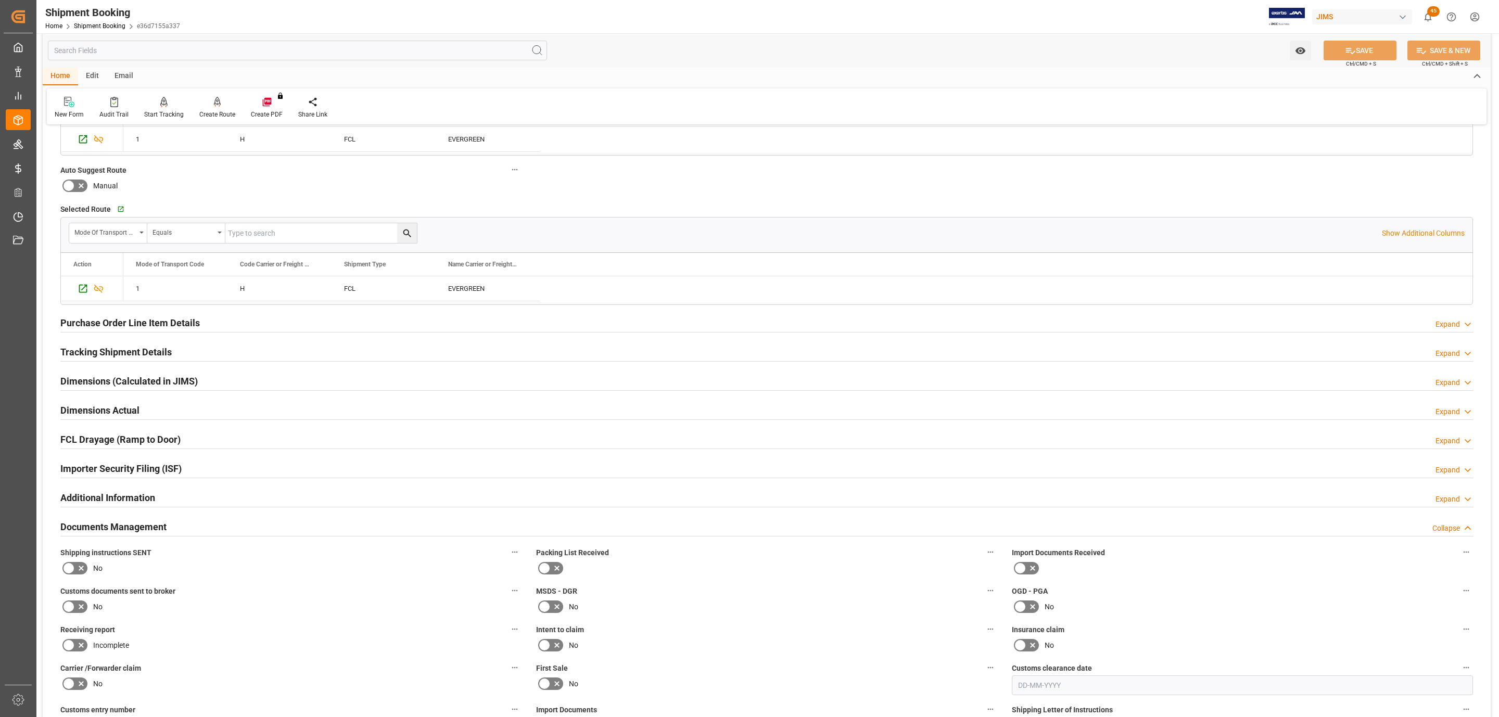
drag, startPoint x: 75, startPoint y: 570, endPoint x: 599, endPoint y: 561, distance: 523.7
click at [75, 572] on icon at bounding box center [81, 568] width 12 height 12
click at [0, 0] on input "checkbox" at bounding box center [0, 0] width 0 height 0
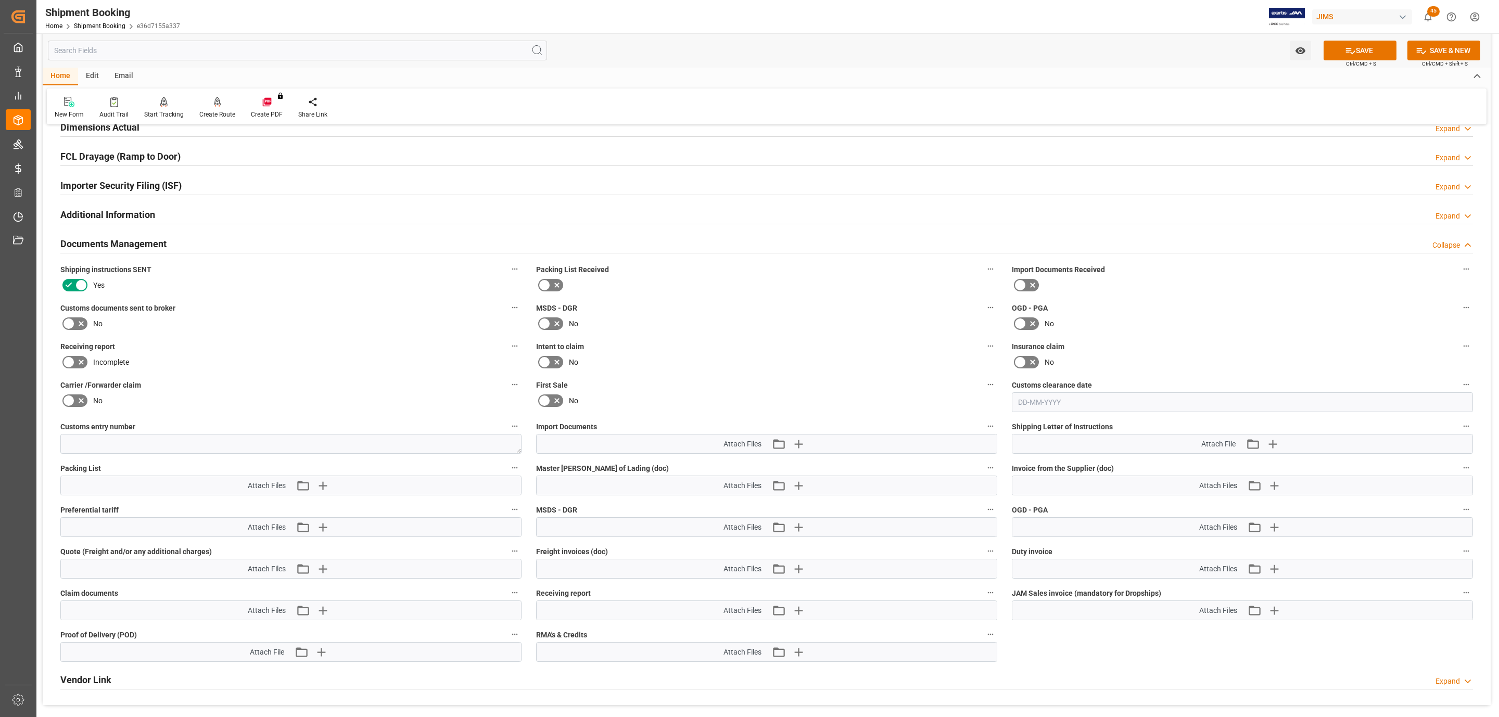
scroll to position [564, 0]
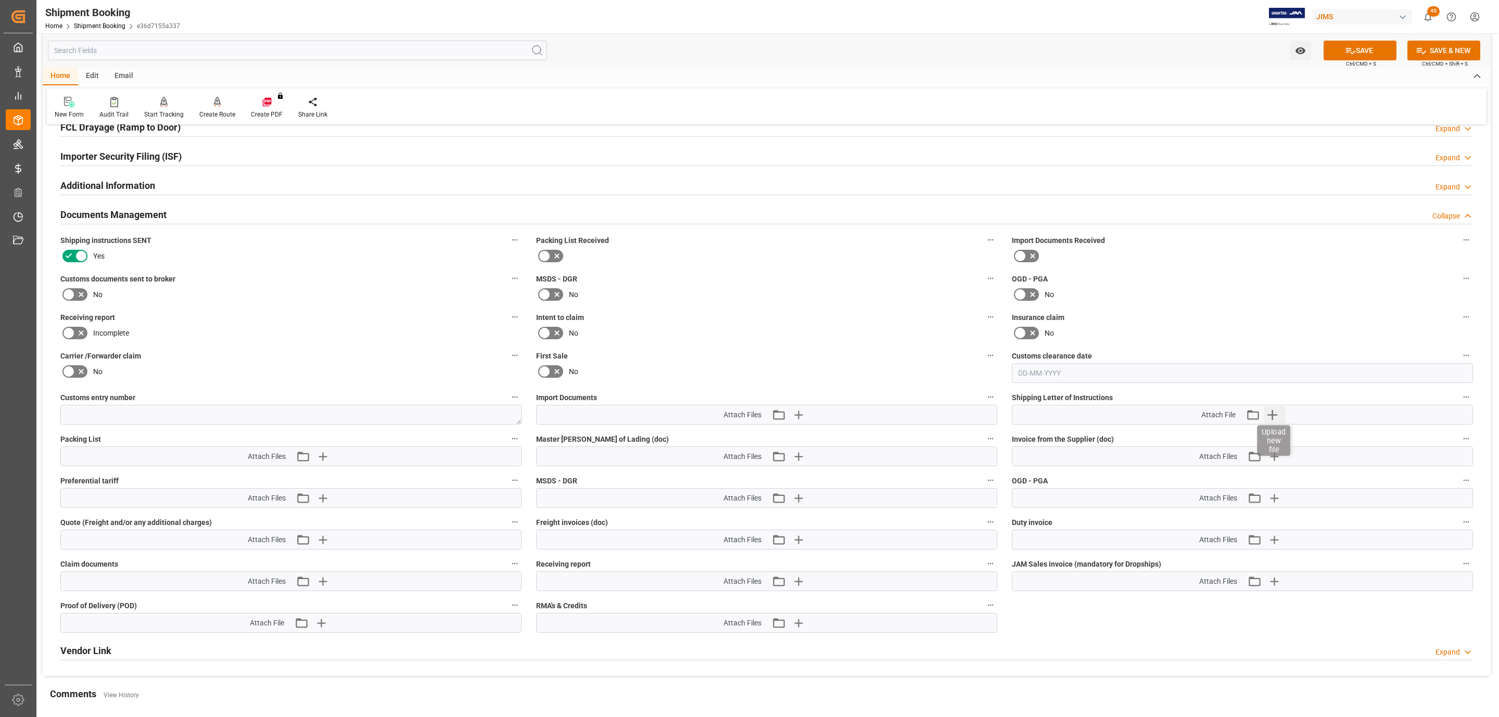
click at [1275, 420] on icon "button" at bounding box center [1272, 415] width 17 height 17
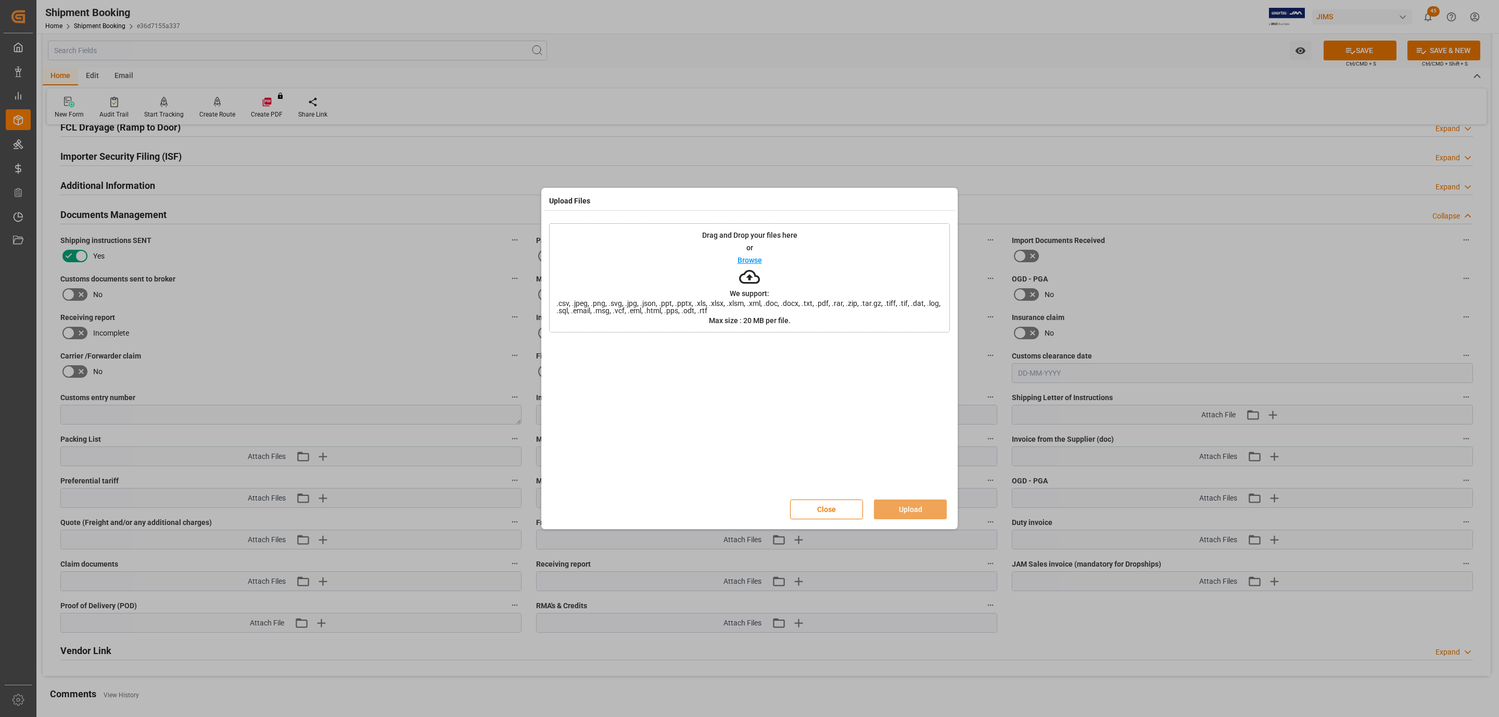
click at [728, 261] on div "Drag and Drop your files here or Browse We support: .csv, .jpeg, .png, .svg, .j…" at bounding box center [749, 277] width 401 height 109
click at [906, 511] on button "Upload" at bounding box center [910, 510] width 73 height 20
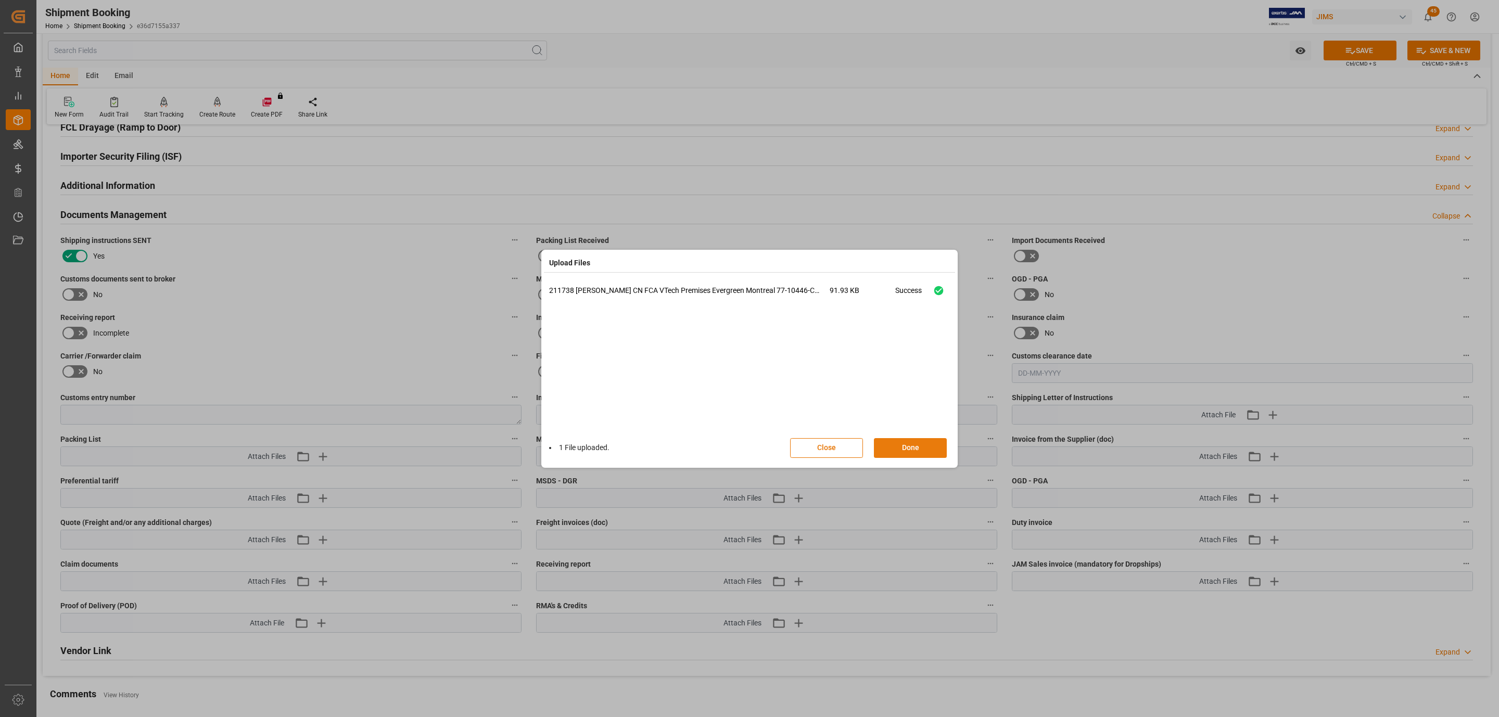
click at [881, 447] on button "Done" at bounding box center [910, 448] width 73 height 20
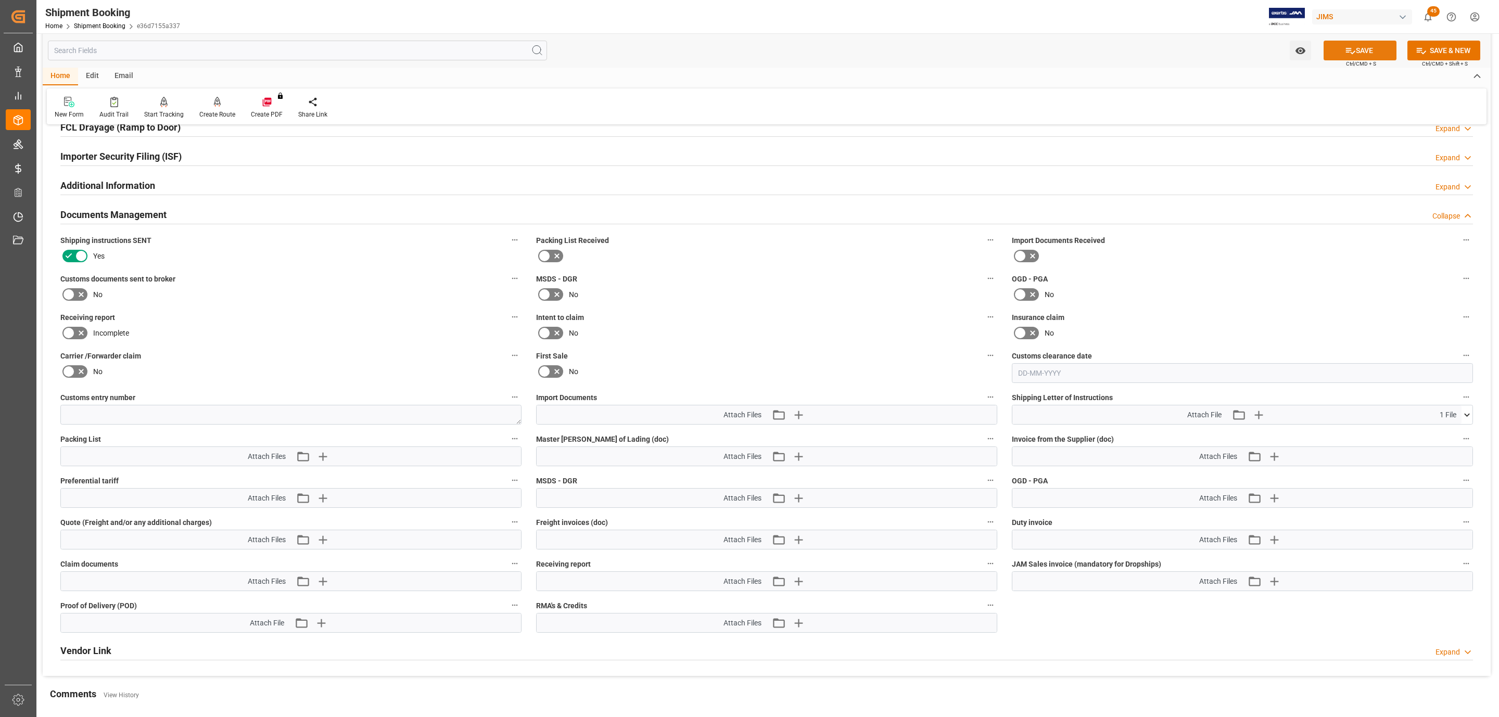
click at [1348, 50] on icon at bounding box center [1350, 51] width 9 height 6
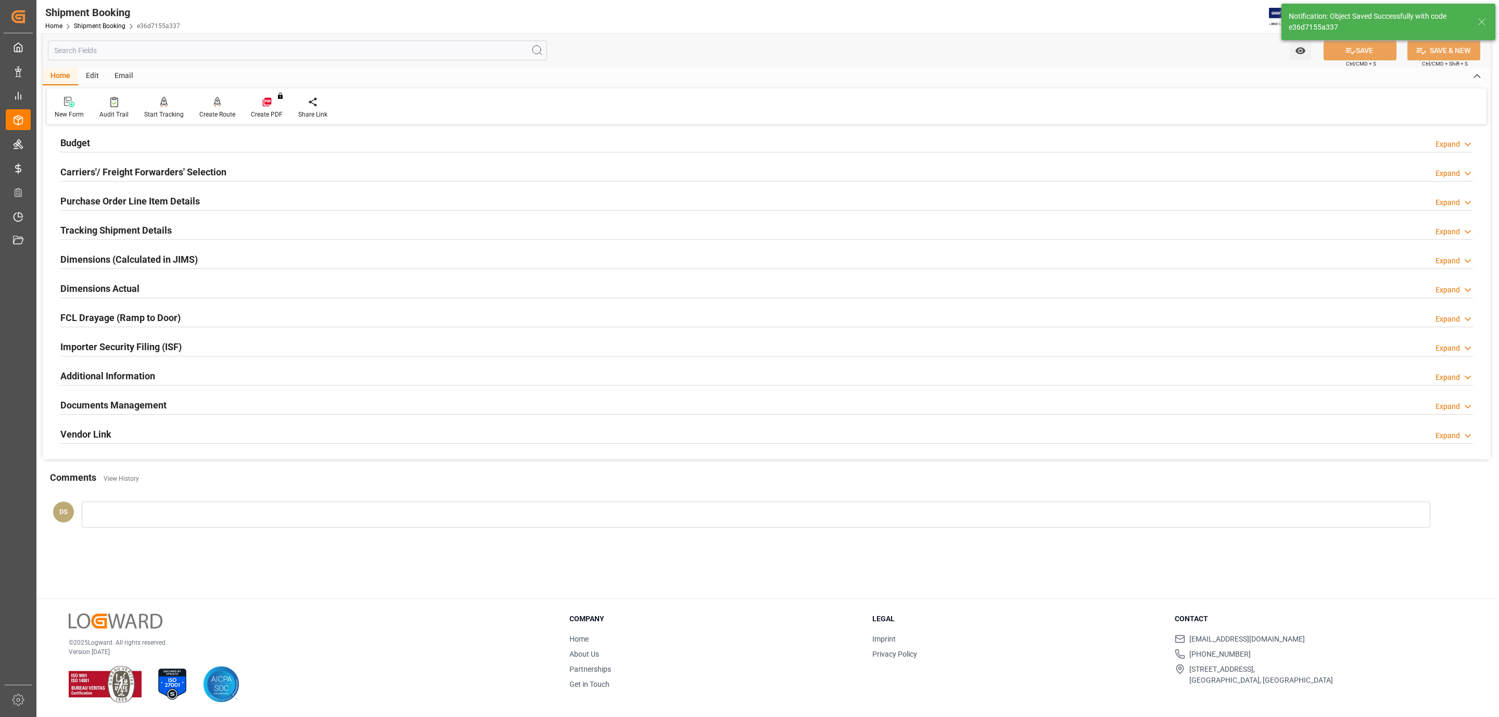
scroll to position [113, 0]
